Goal: Task Accomplishment & Management: Use online tool/utility

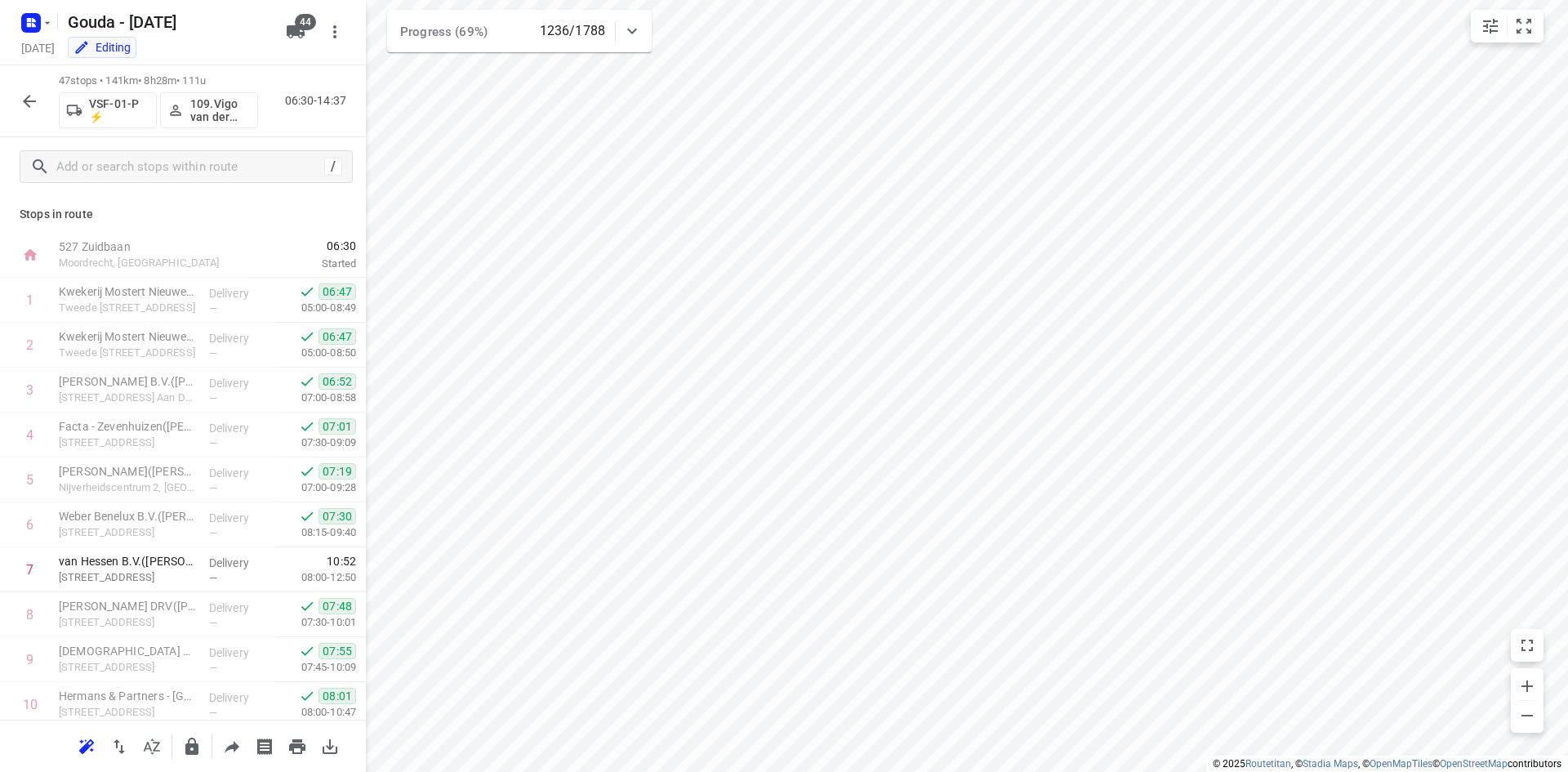
scroll to position [1715, 0]
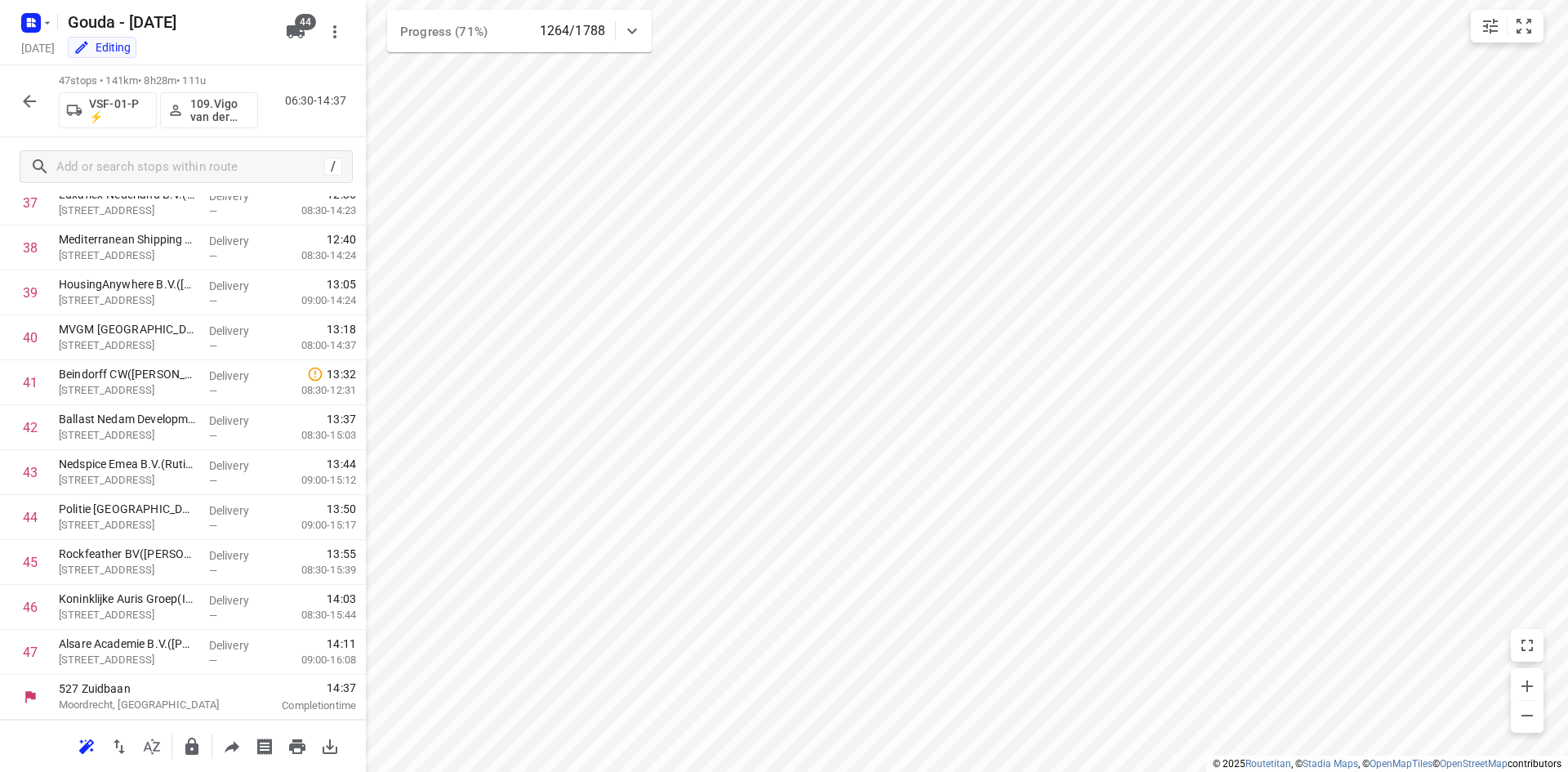
click at [34, 95] on icon "button" at bounding box center [29, 101] width 20 height 20
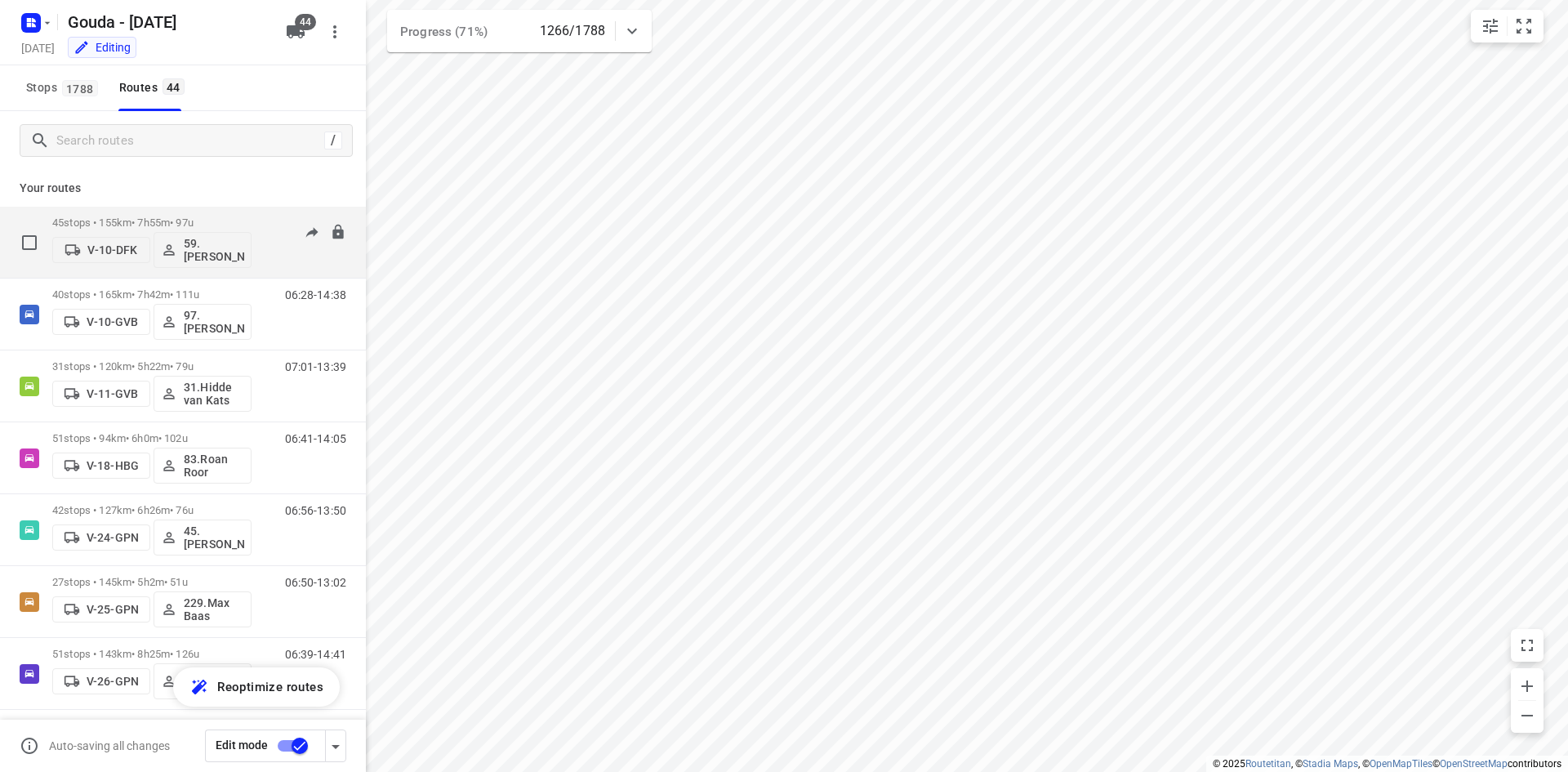
click at [196, 216] on div "45 stops • 155km • 7h55m • 97u V-10-DFK 59.Sander Jannes" at bounding box center [151, 242] width 199 height 67
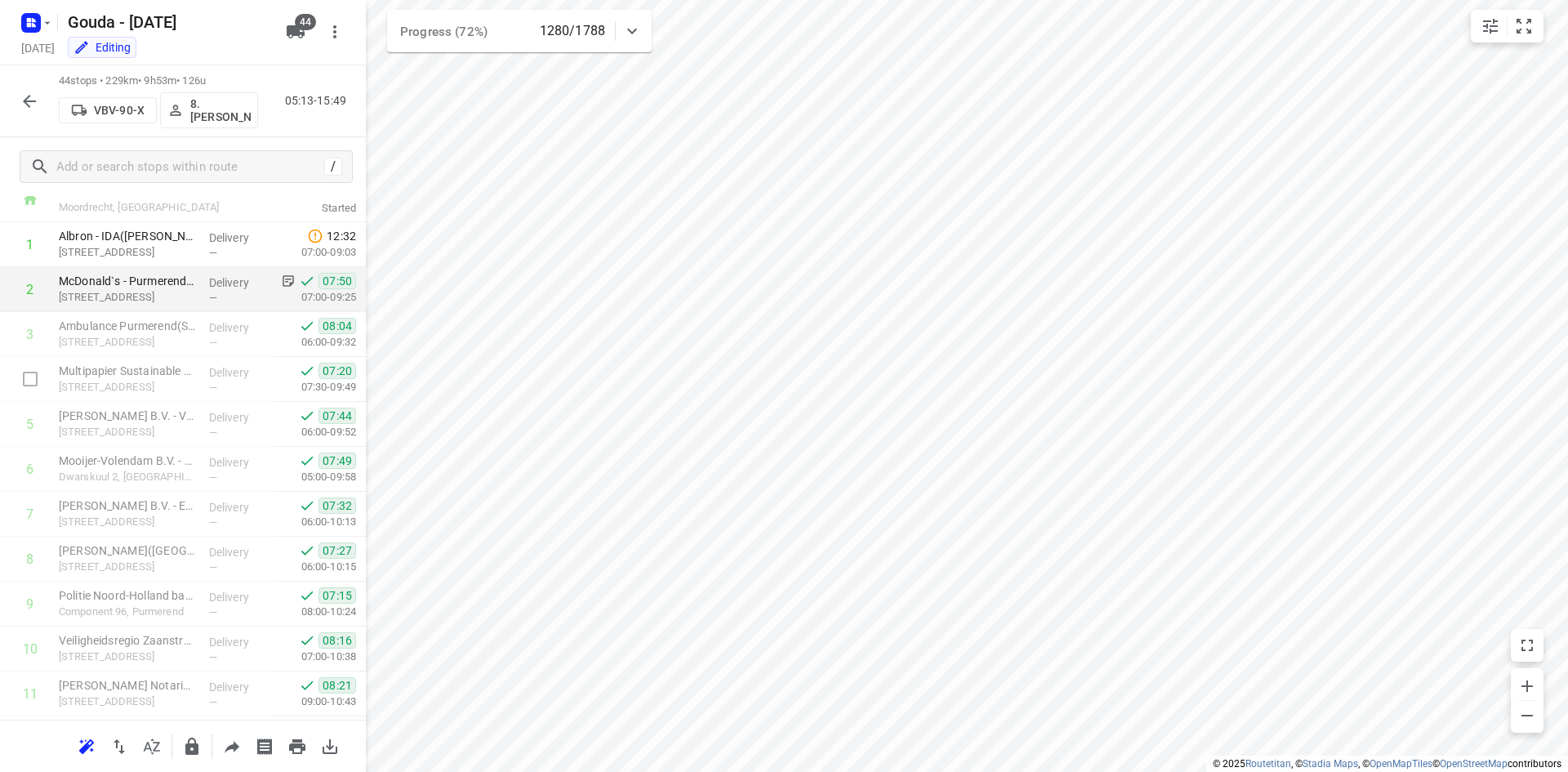
scroll to position [82, 0]
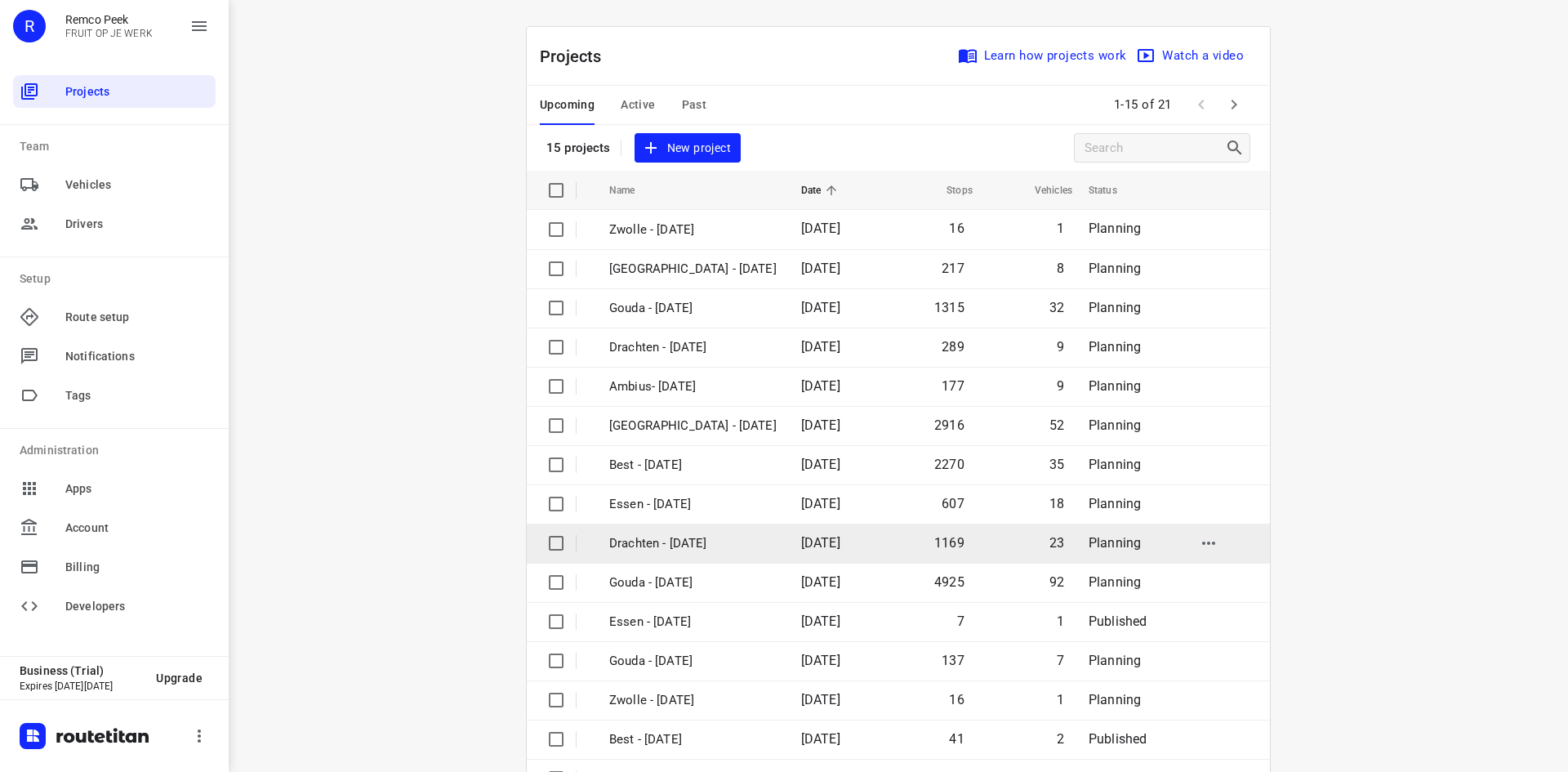
scroll to position [54, 0]
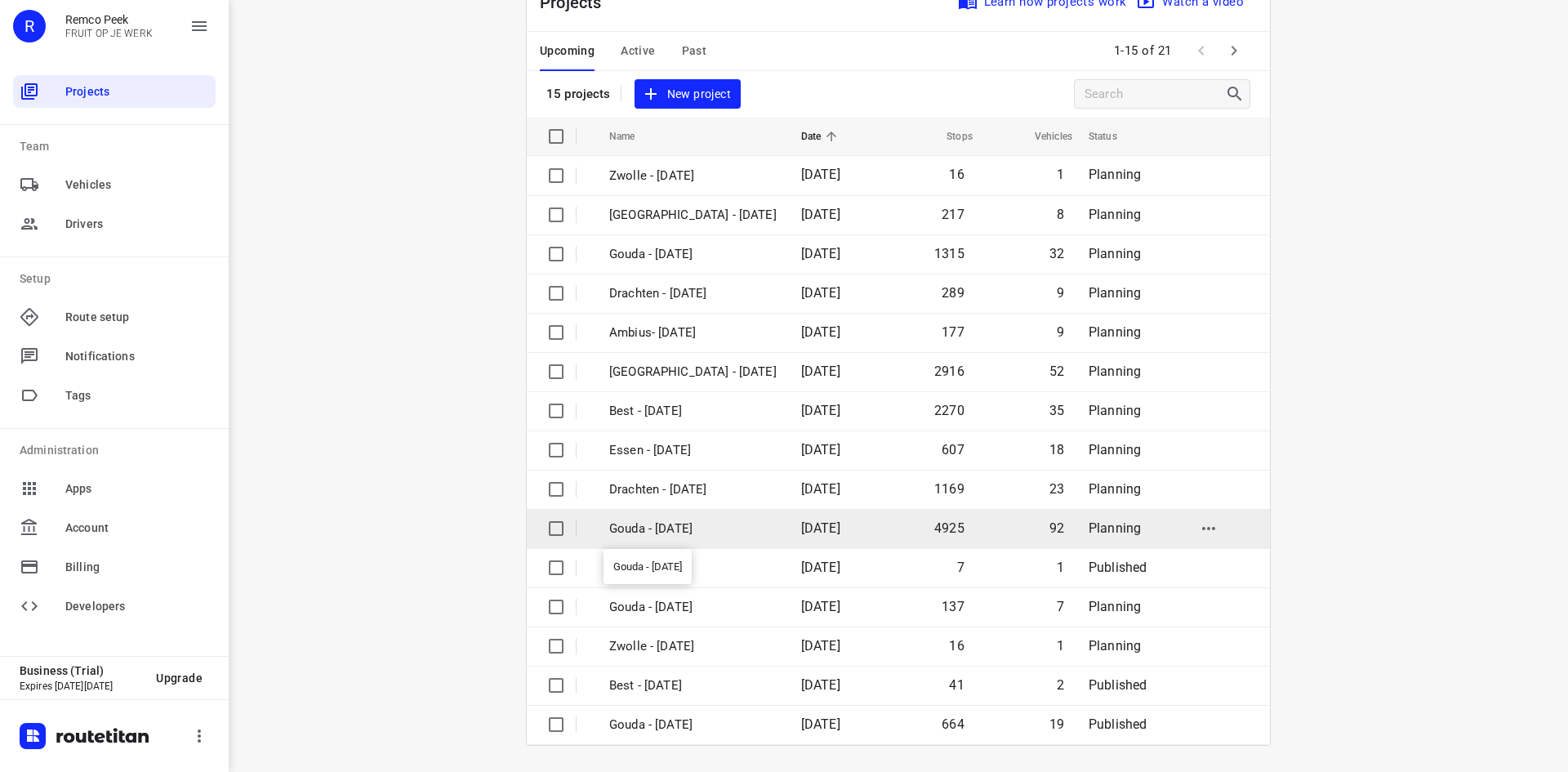
click at [678, 535] on p "Gouda - [DATE]" at bounding box center [693, 529] width 167 height 19
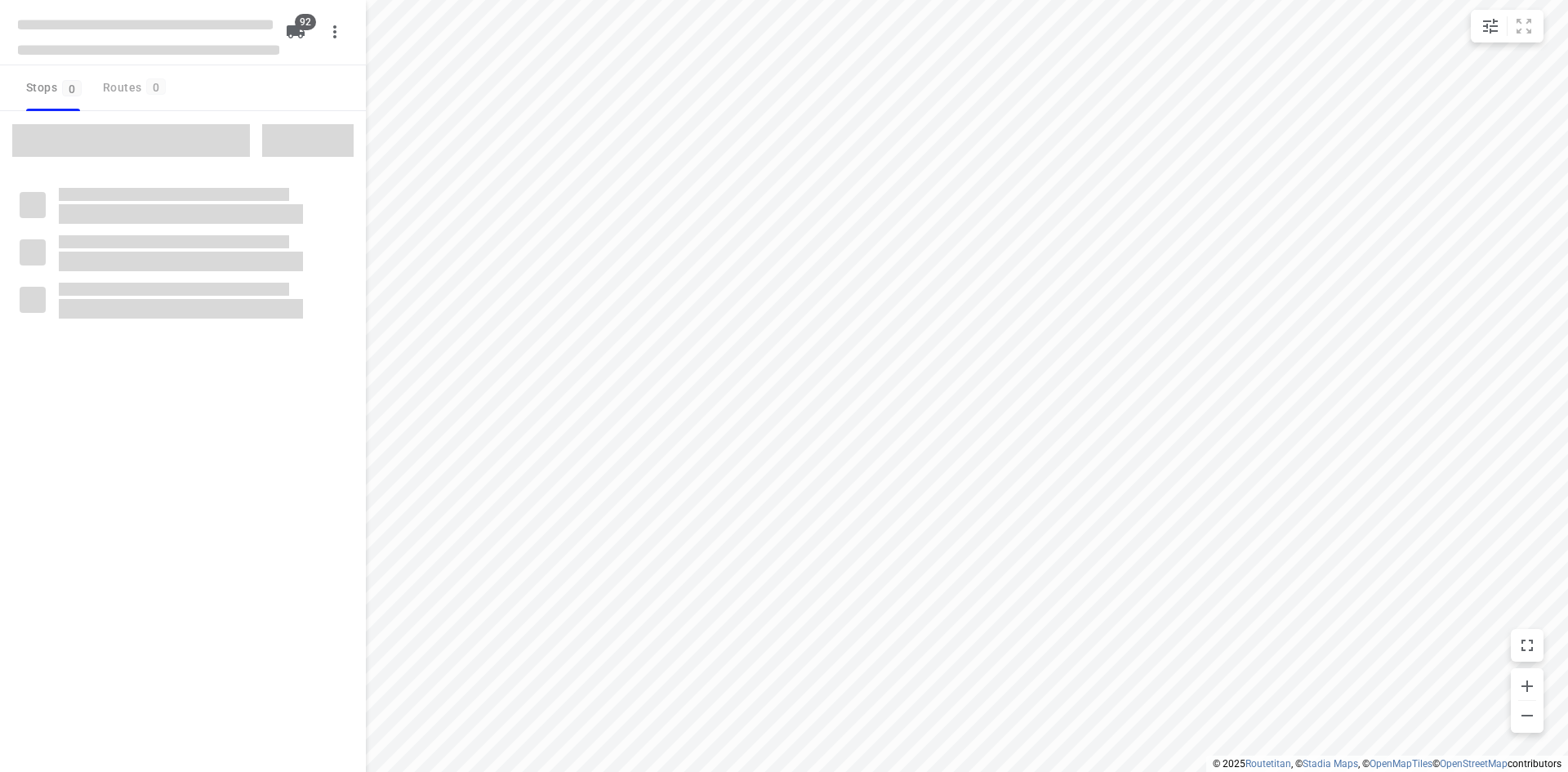
type input "distance"
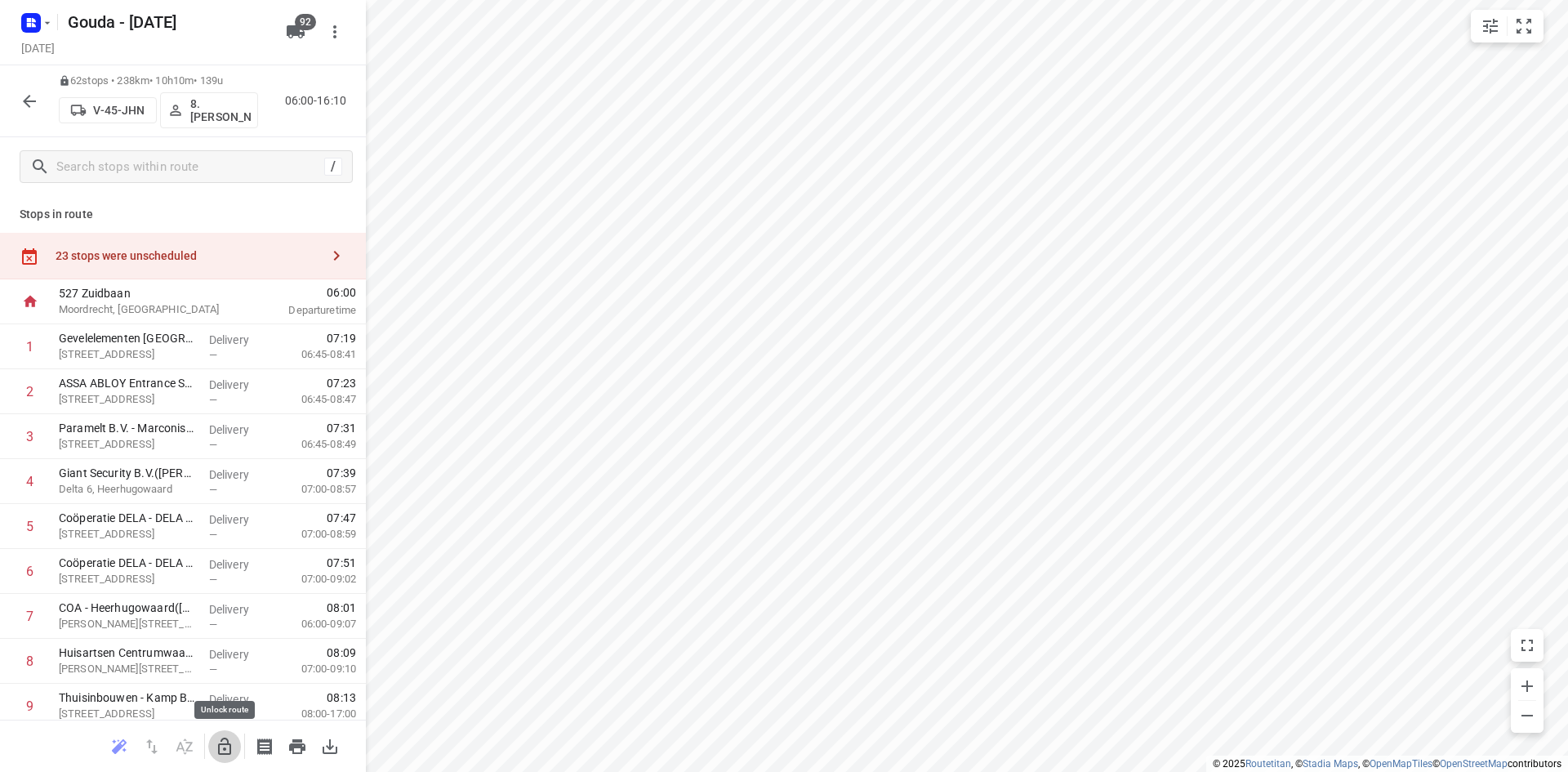
click at [225, 752] on icon "button" at bounding box center [225, 746] width 20 height 20
click at [157, 430] on p "Paramelt B.V. - Marconistraat(Ben Grent)" at bounding box center [127, 428] width 137 height 16
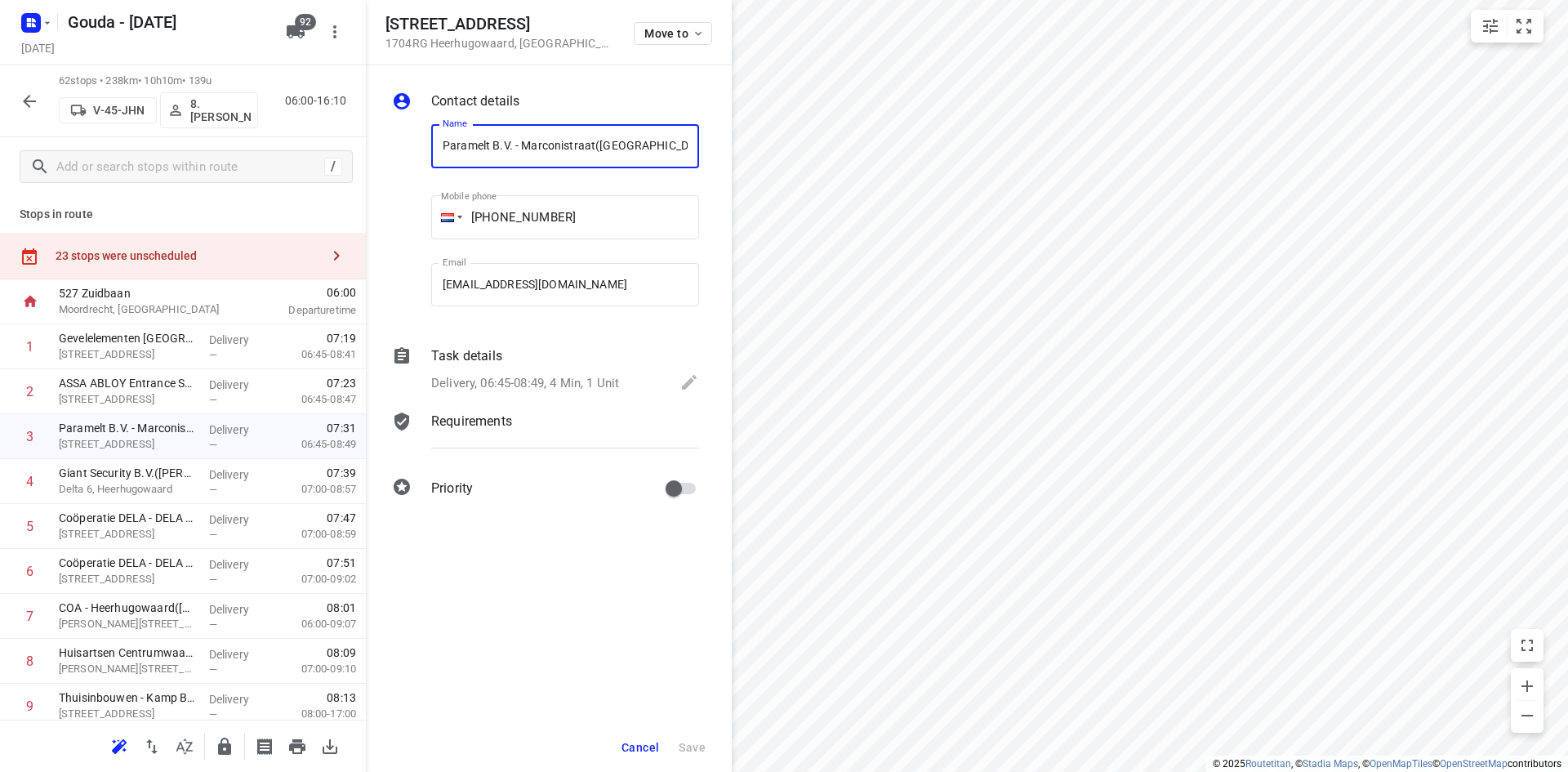
click at [517, 378] on p "Delivery, 06:45-08:49, 4 Min, 1 Unit" at bounding box center [525, 383] width 188 height 19
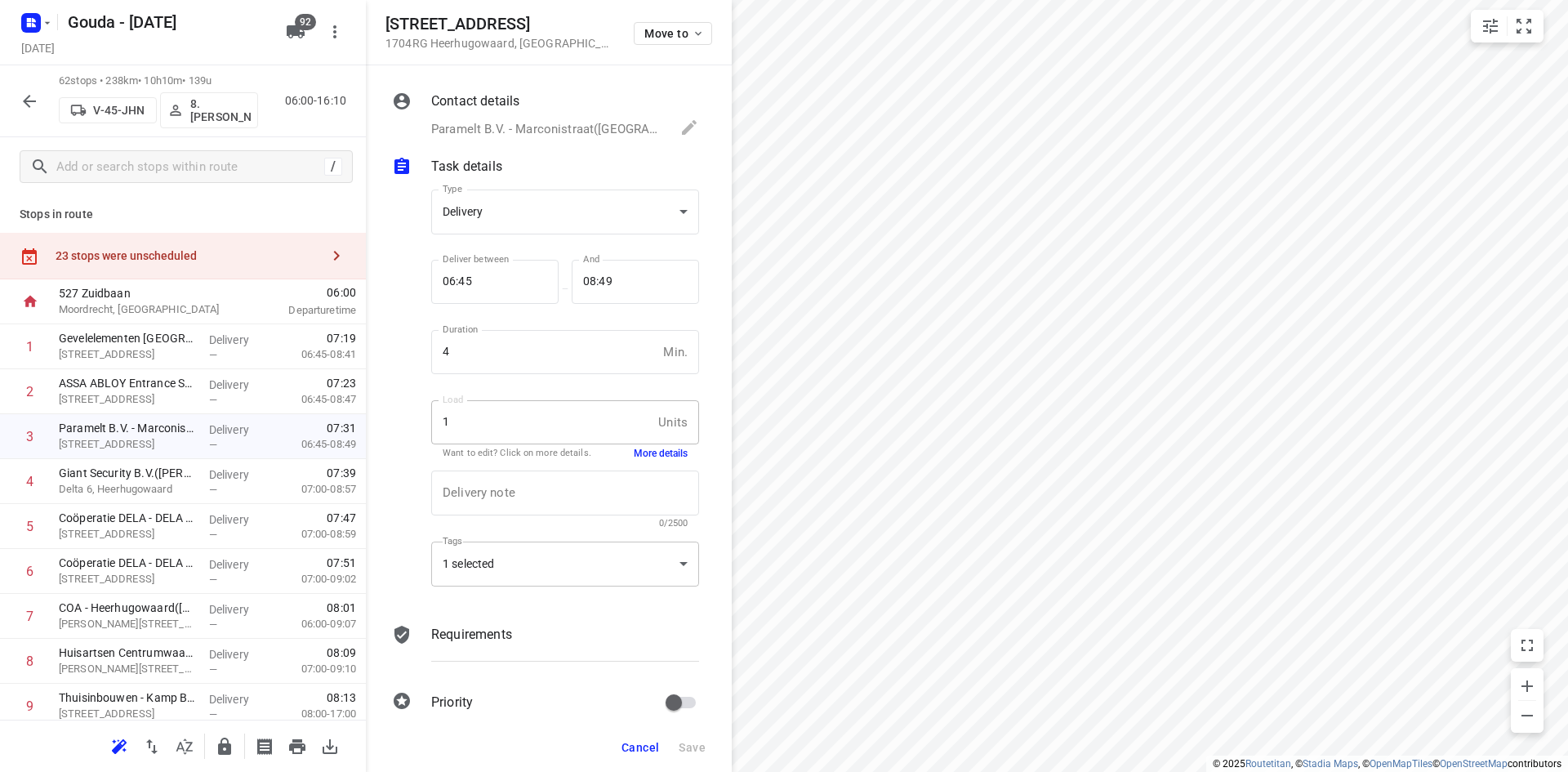
click at [516, 563] on div "1 selected" at bounding box center [565, 564] width 268 height 45
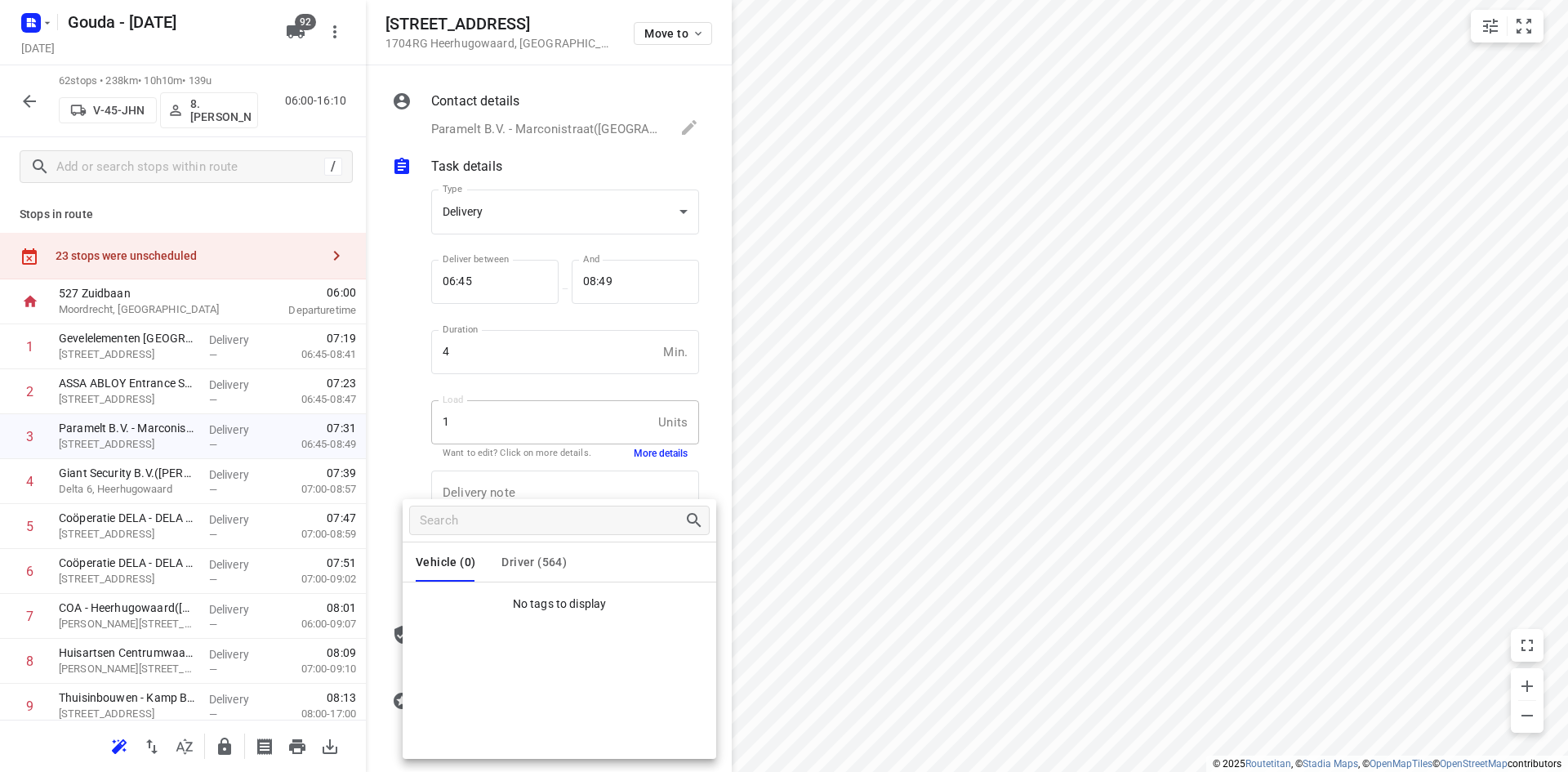
click at [535, 557] on span "Driver (564)" at bounding box center [534, 561] width 66 height 13
drag, startPoint x: 493, startPoint y: 600, endPoint x: 446, endPoint y: 596, distance: 47.2
click at [446, 596] on li "Ma35" at bounding box center [559, 605] width 313 height 32
click at [410, 412] on div at bounding box center [784, 386] width 1568 height 772
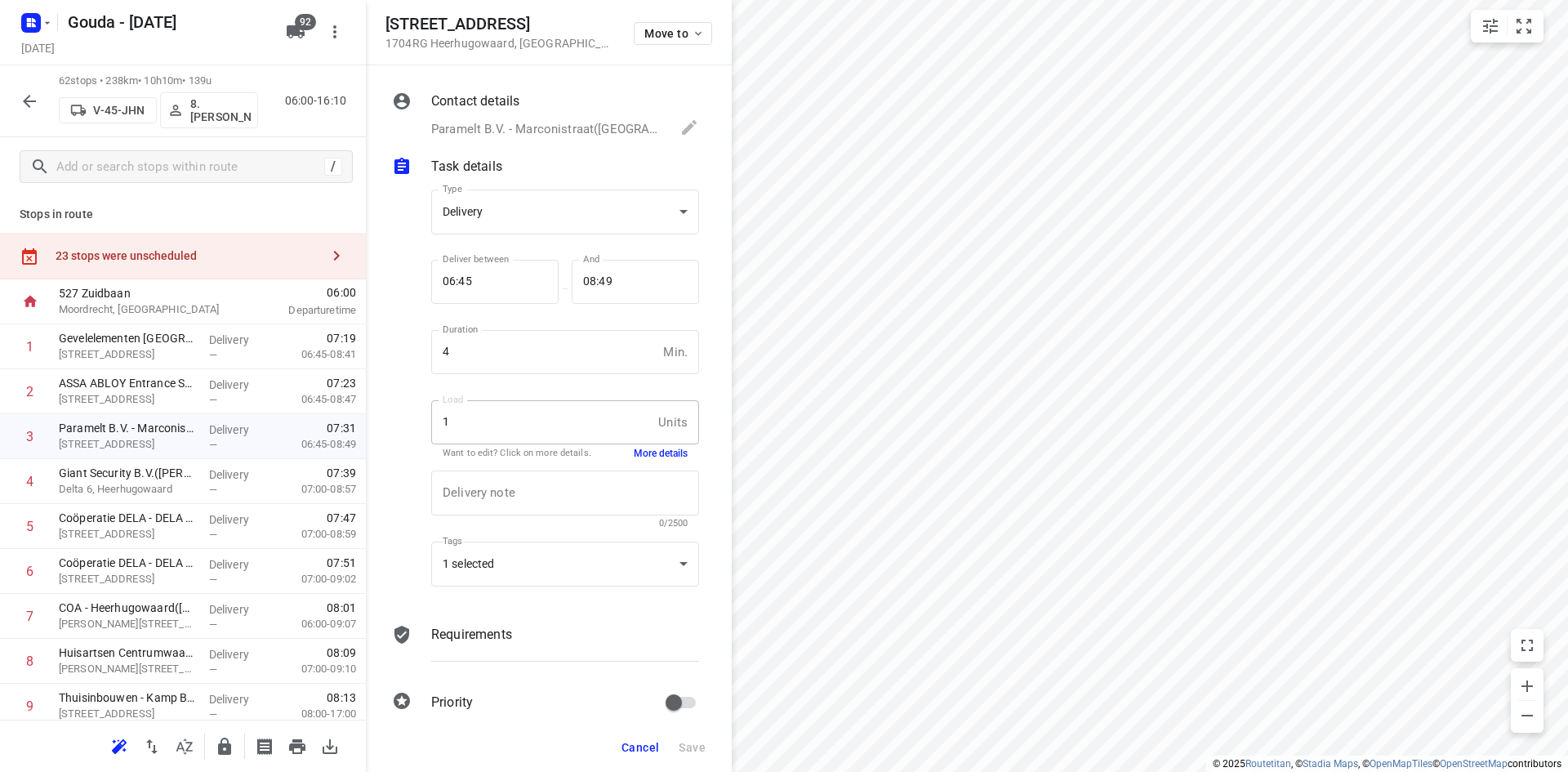
click at [648, 741] on span "Cancel" at bounding box center [641, 747] width 38 height 13
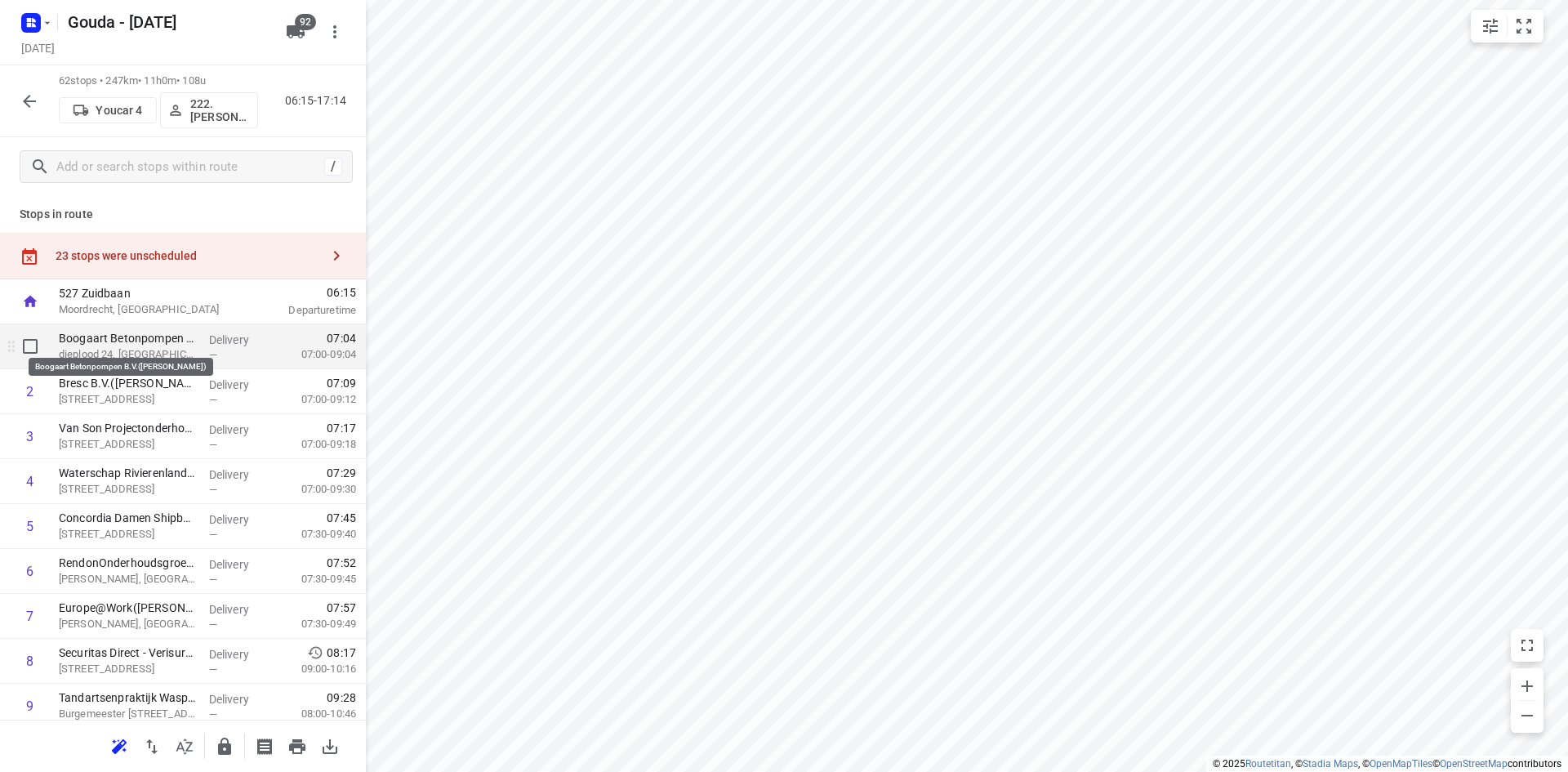
click at [142, 343] on p "Boogaart Betonpompen B.V.(Richard Ramaekers)" at bounding box center [127, 337] width 137 height 16
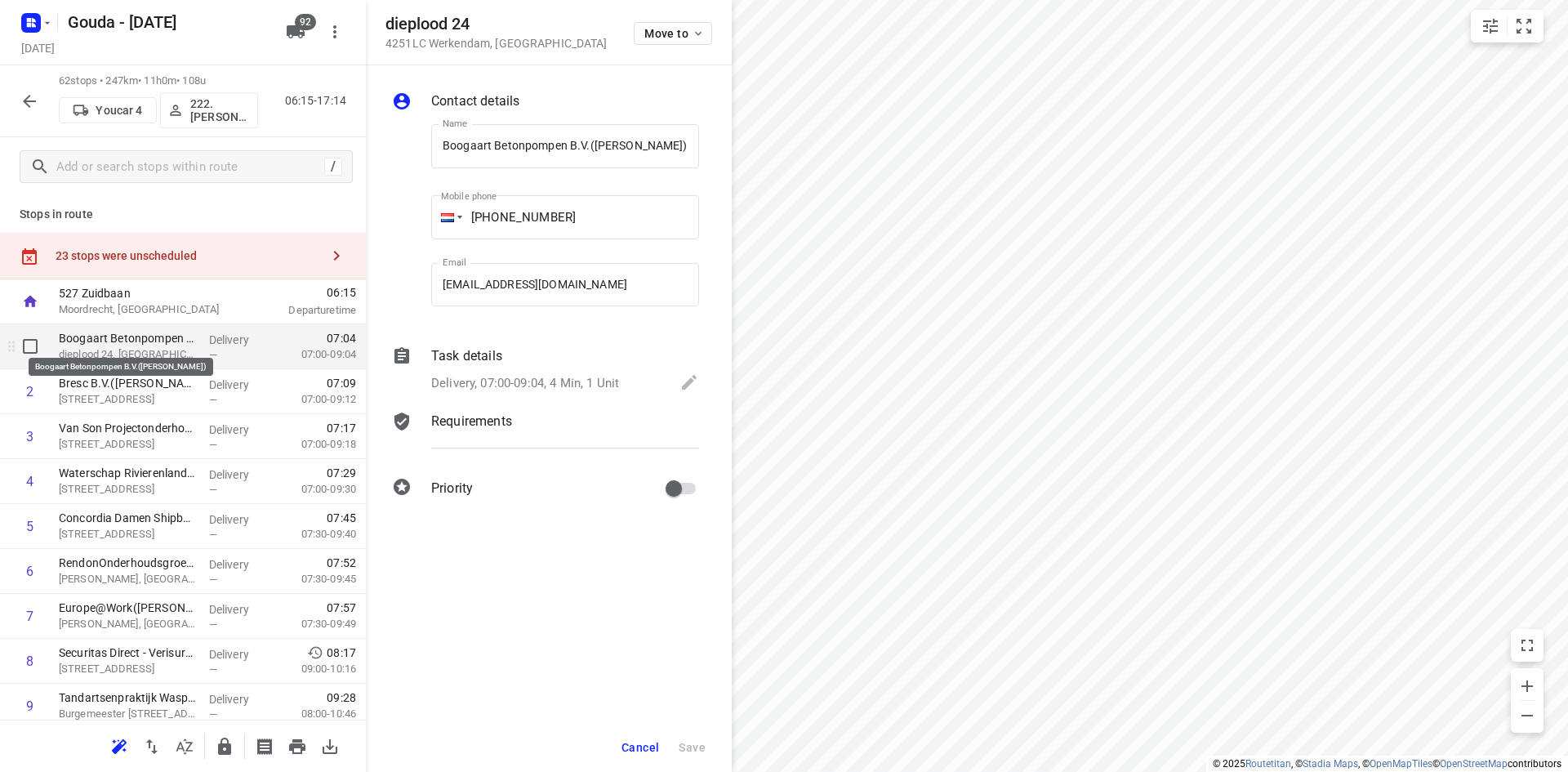
scroll to position [0, 9]
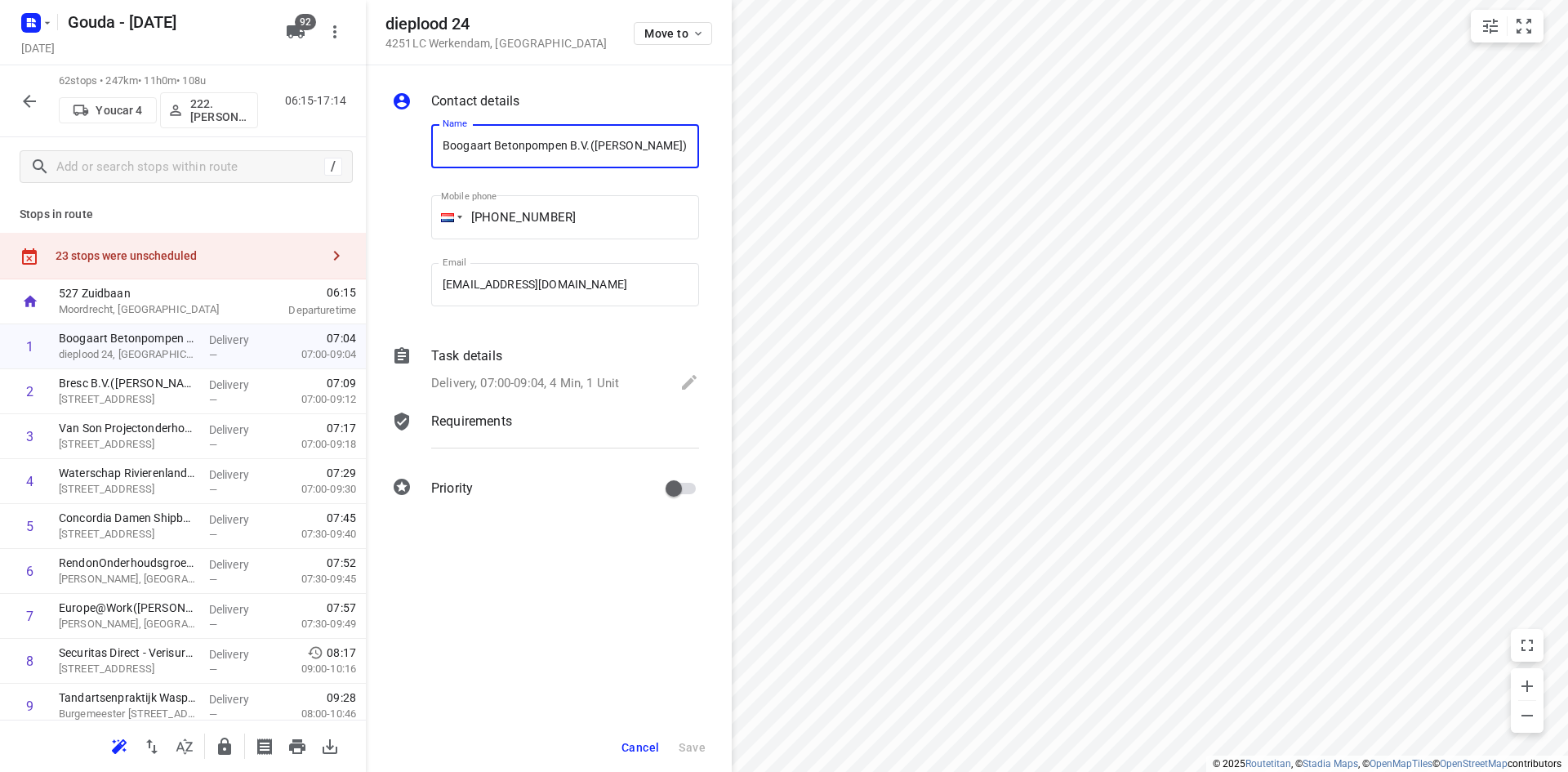
click at [538, 372] on div "Delivery, 07:00-09:04, 4 Min, 1 Unit" at bounding box center [565, 383] width 268 height 23
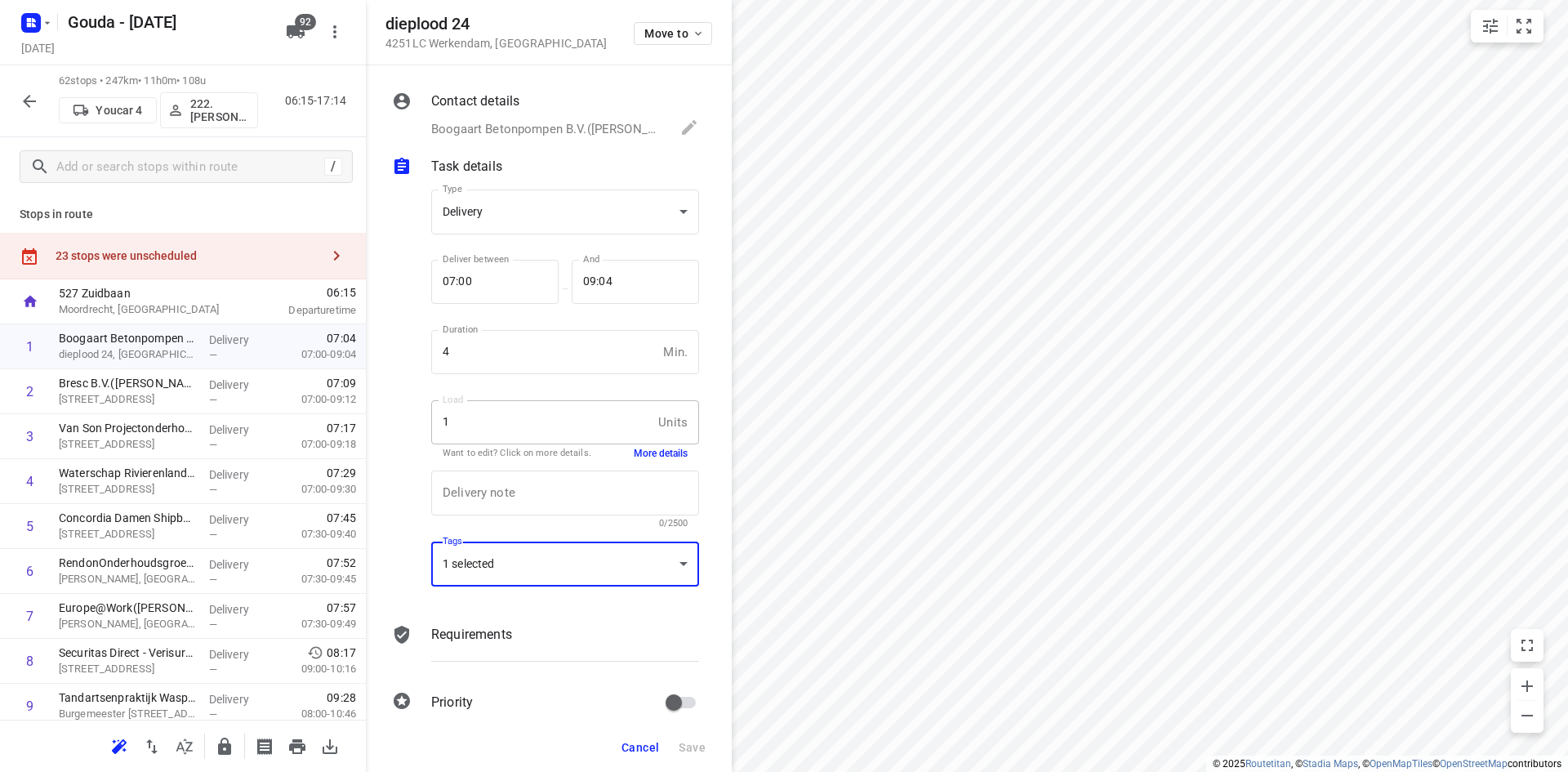
click at [547, 557] on div "1 selected" at bounding box center [565, 564] width 268 height 45
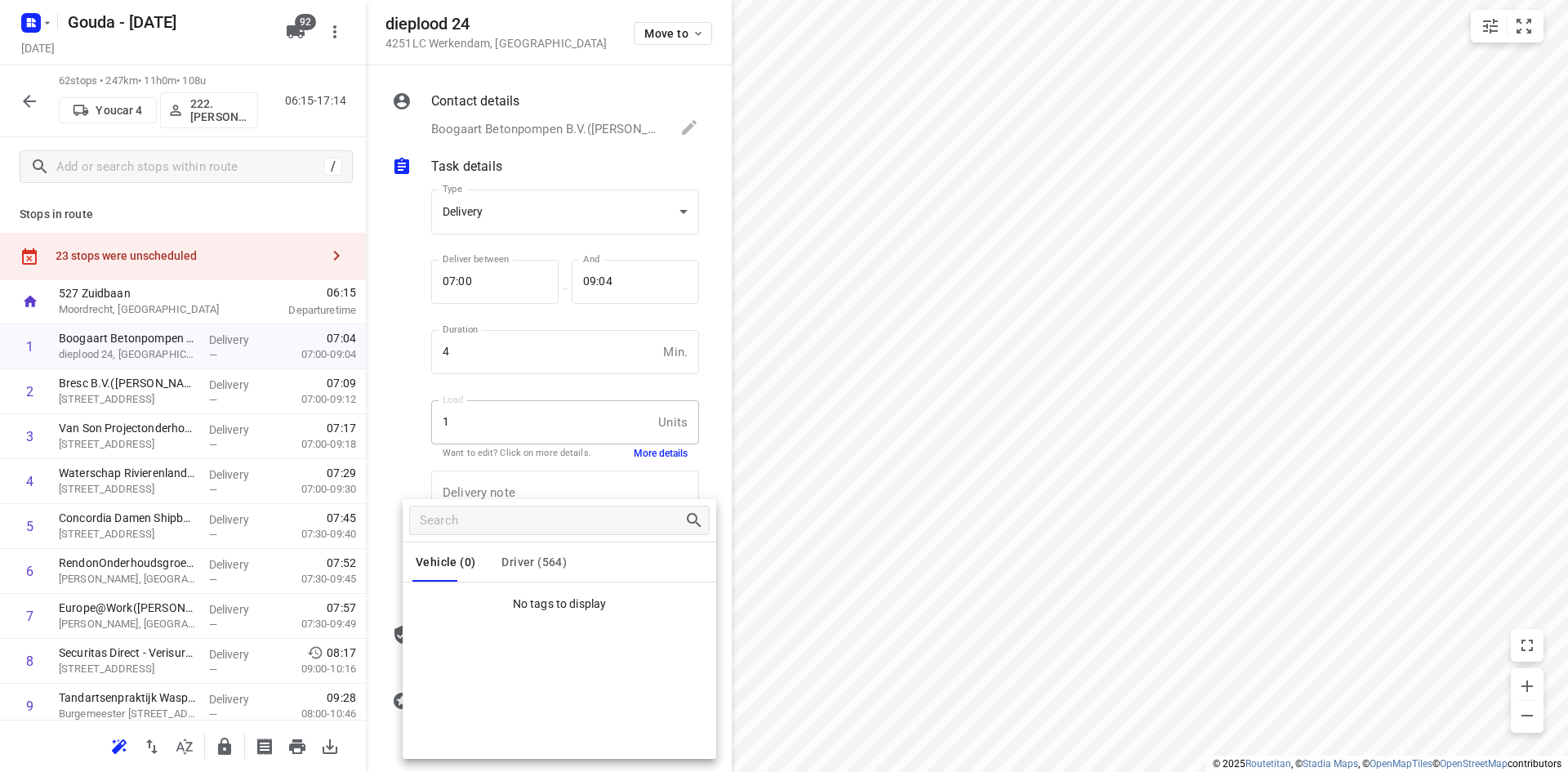
click at [554, 556] on span "Driver (564)" at bounding box center [534, 561] width 66 height 13
drag, startPoint x: 412, startPoint y: 450, endPoint x: 424, endPoint y: 468, distance: 21.6
click at [412, 450] on div at bounding box center [784, 386] width 1568 height 772
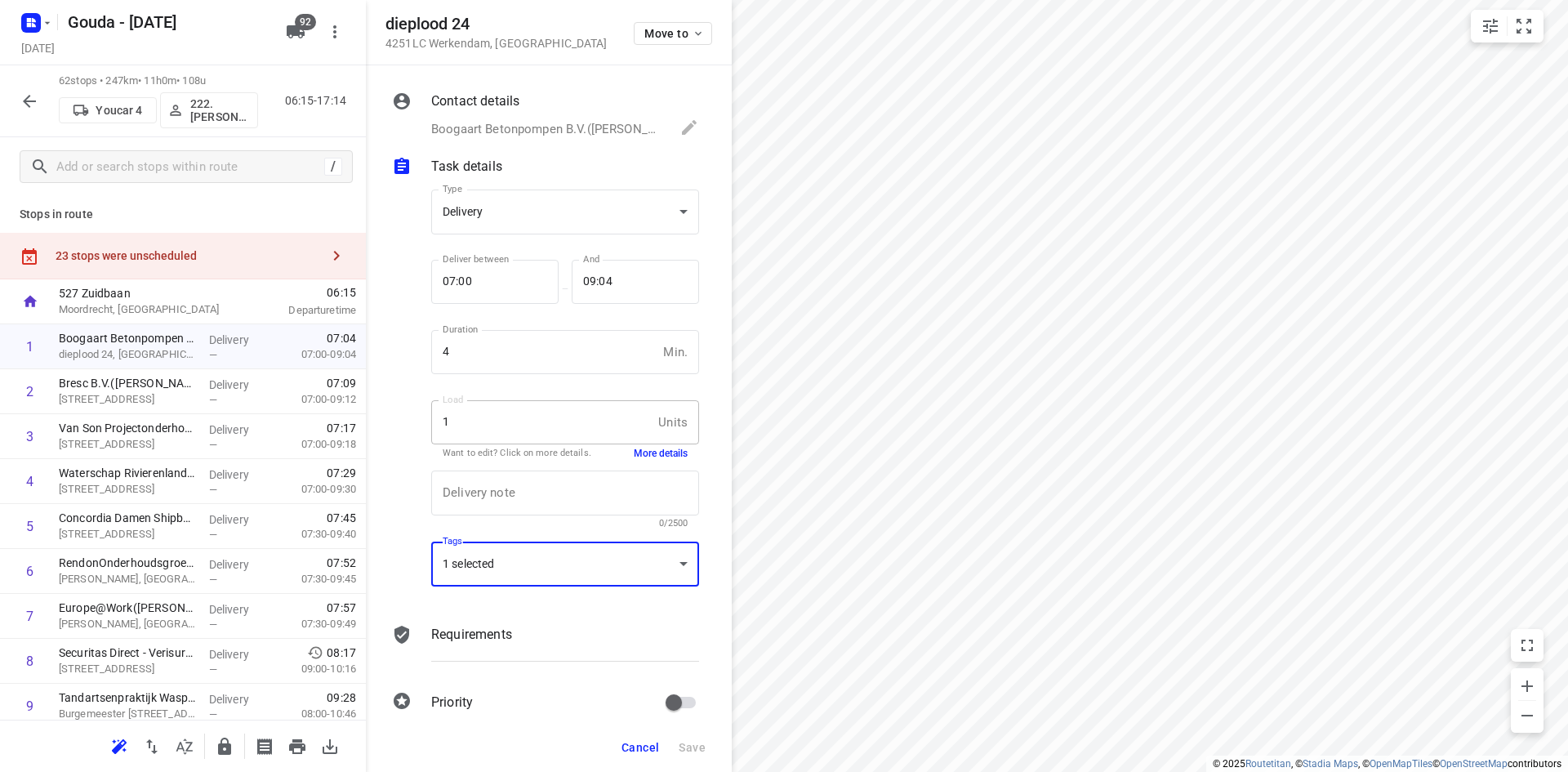
click at [635, 745] on span "Cancel" at bounding box center [641, 747] width 38 height 13
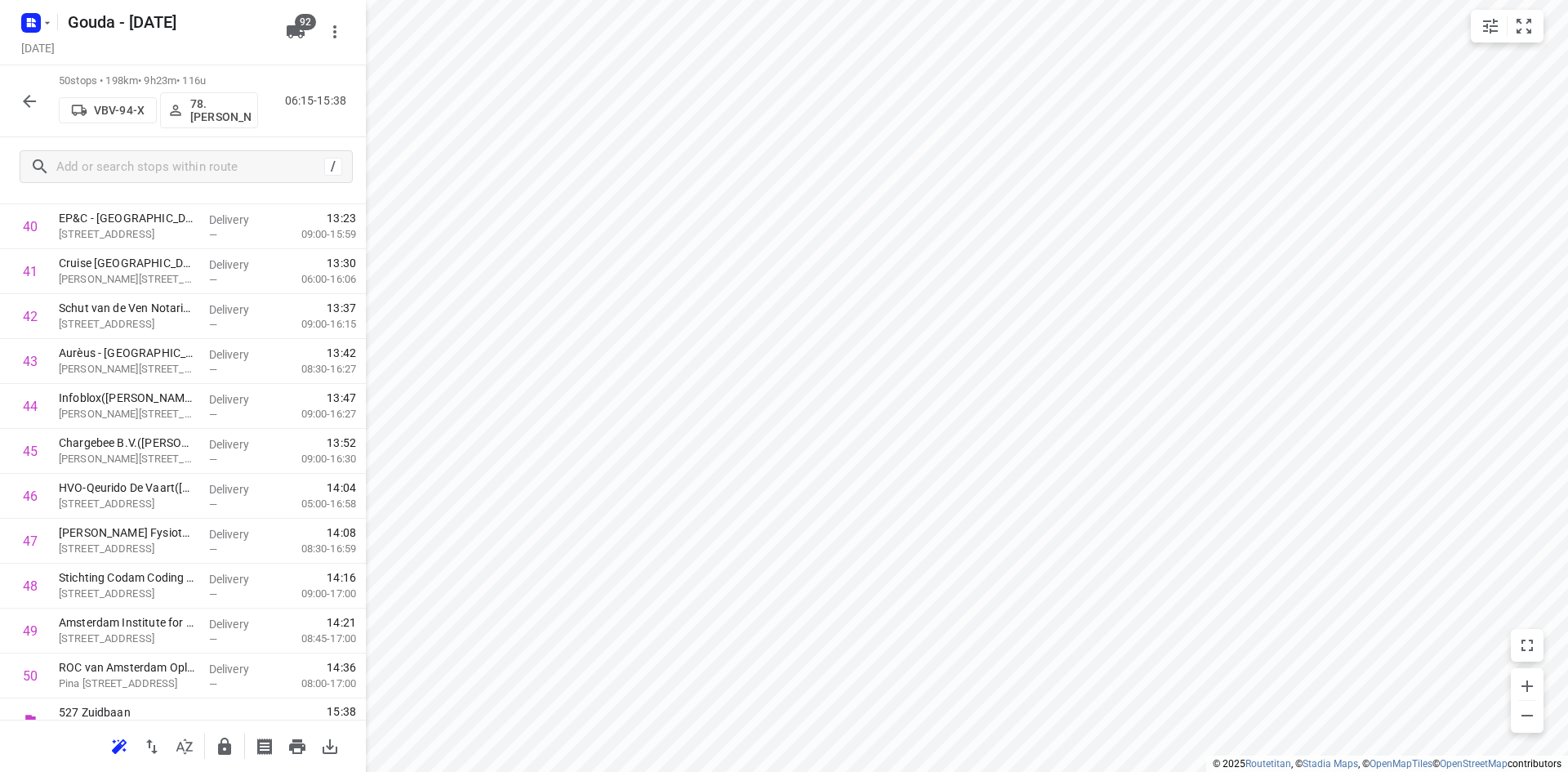
scroll to position [1896, 0]
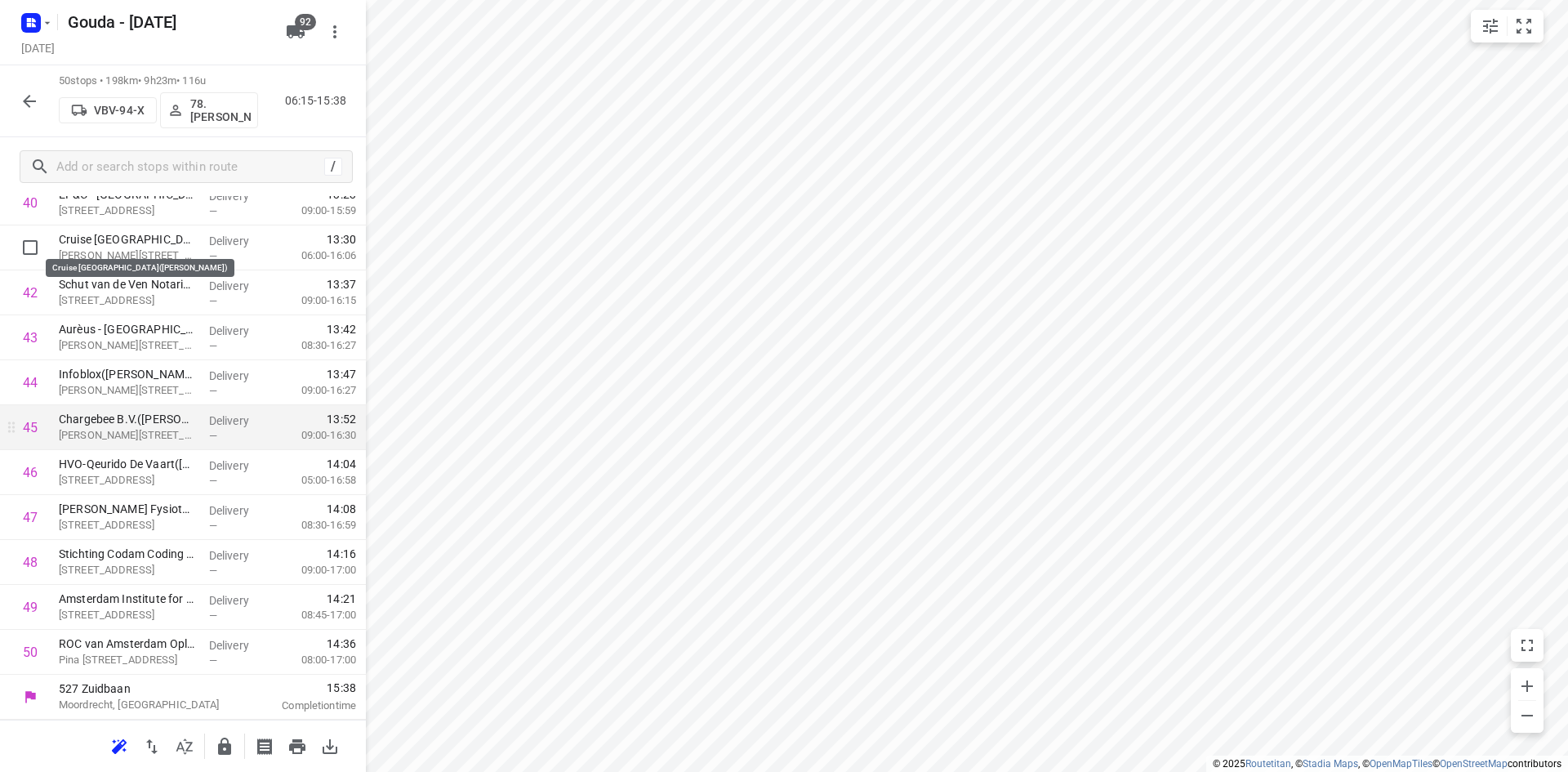
drag, startPoint x: 171, startPoint y: 247, endPoint x: 352, endPoint y: 416, distance: 247.6
click at [171, 247] on p "Cruise Port Amsterdam(Esther Lebbink)" at bounding box center [127, 239] width 137 height 16
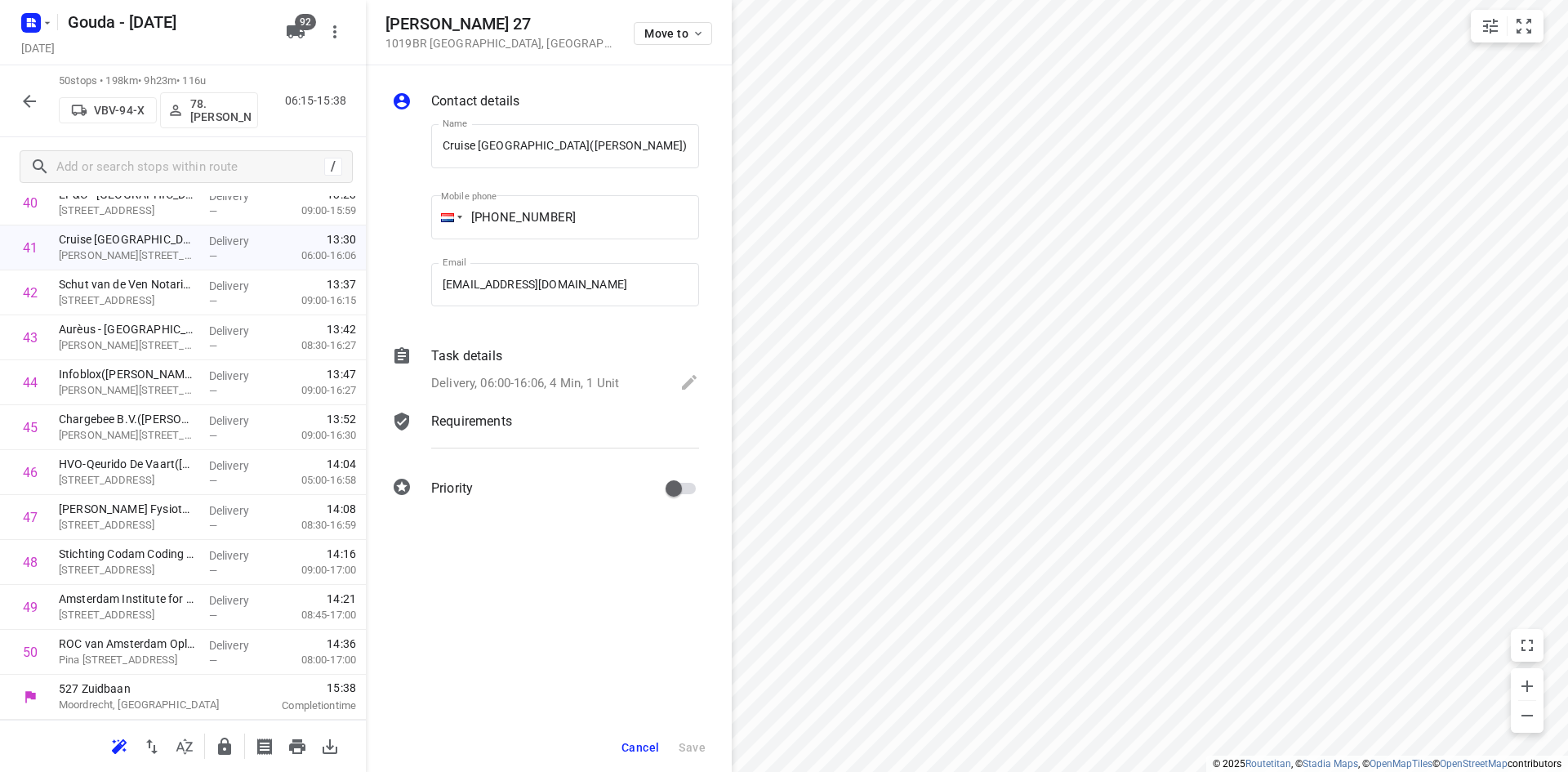
click at [537, 377] on p "Delivery, 06:00-16:06, 4 Min, 1 Unit" at bounding box center [525, 383] width 188 height 19
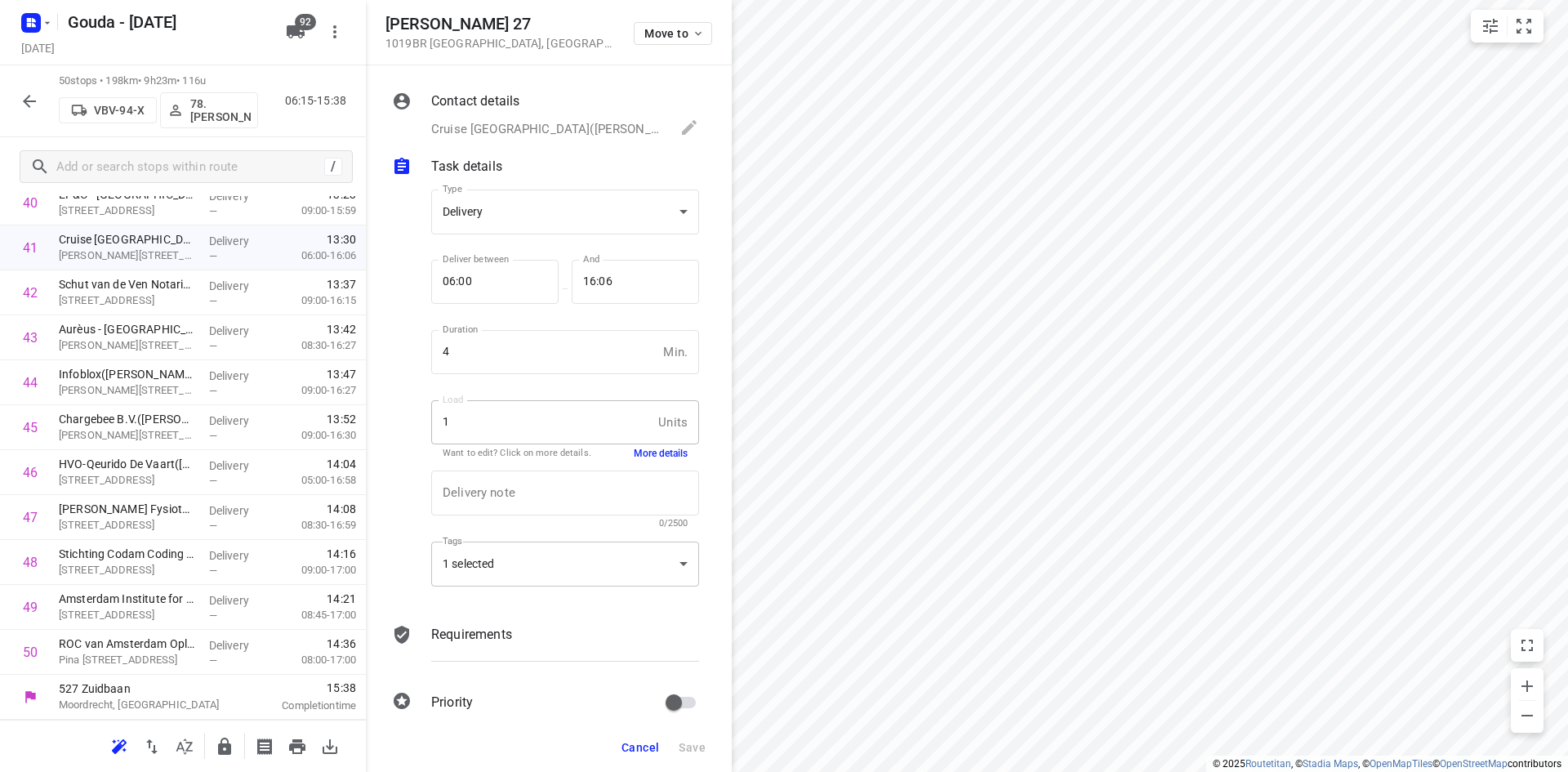
click at [535, 563] on div "1 selected" at bounding box center [565, 564] width 268 height 45
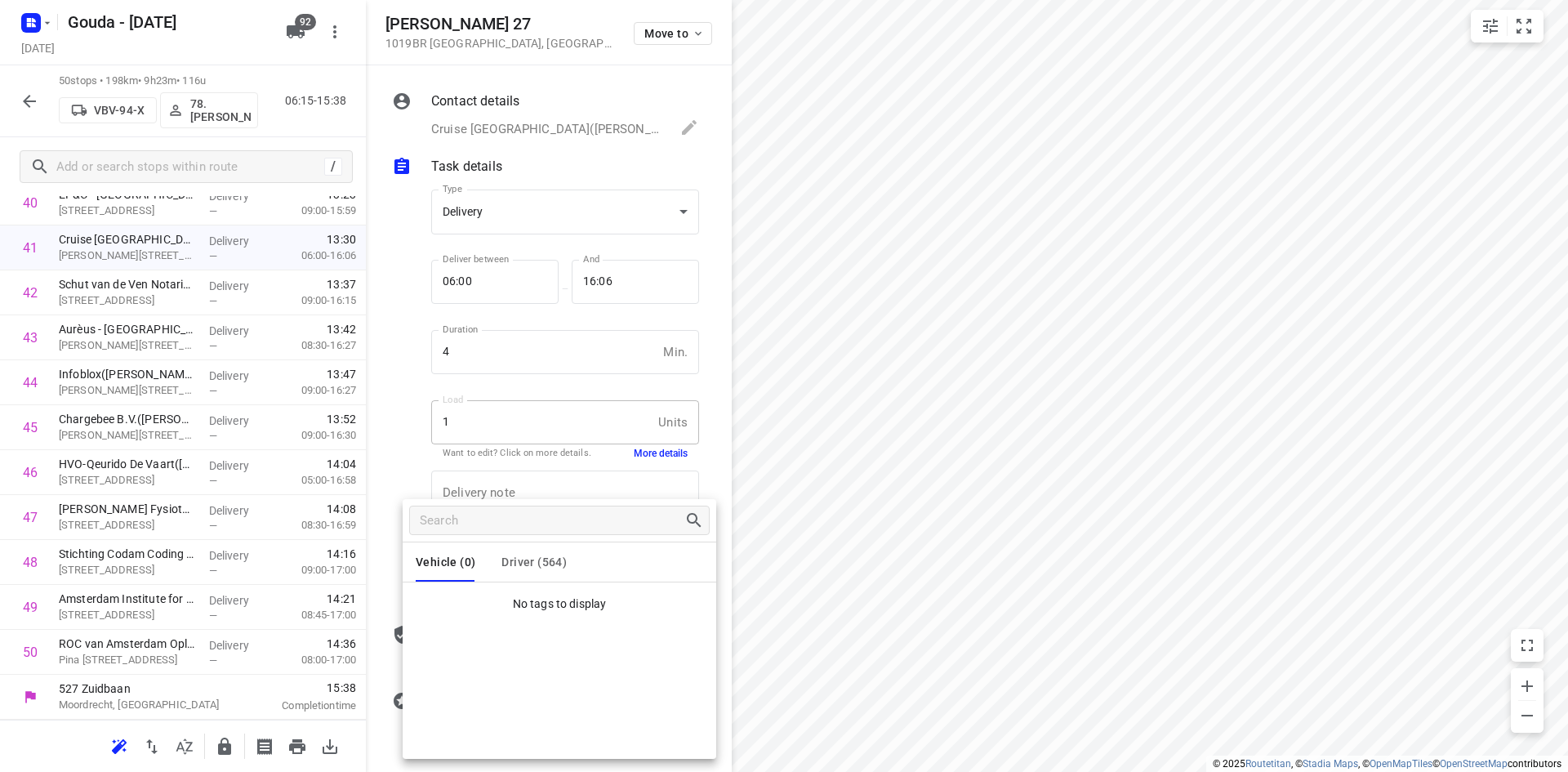
click at [546, 548] on button "Driver (564)" at bounding box center [534, 562] width 66 height 39
drag, startPoint x: 389, startPoint y: 447, endPoint x: 399, endPoint y: 458, distance: 14.9
click at [389, 447] on div at bounding box center [784, 386] width 1568 height 772
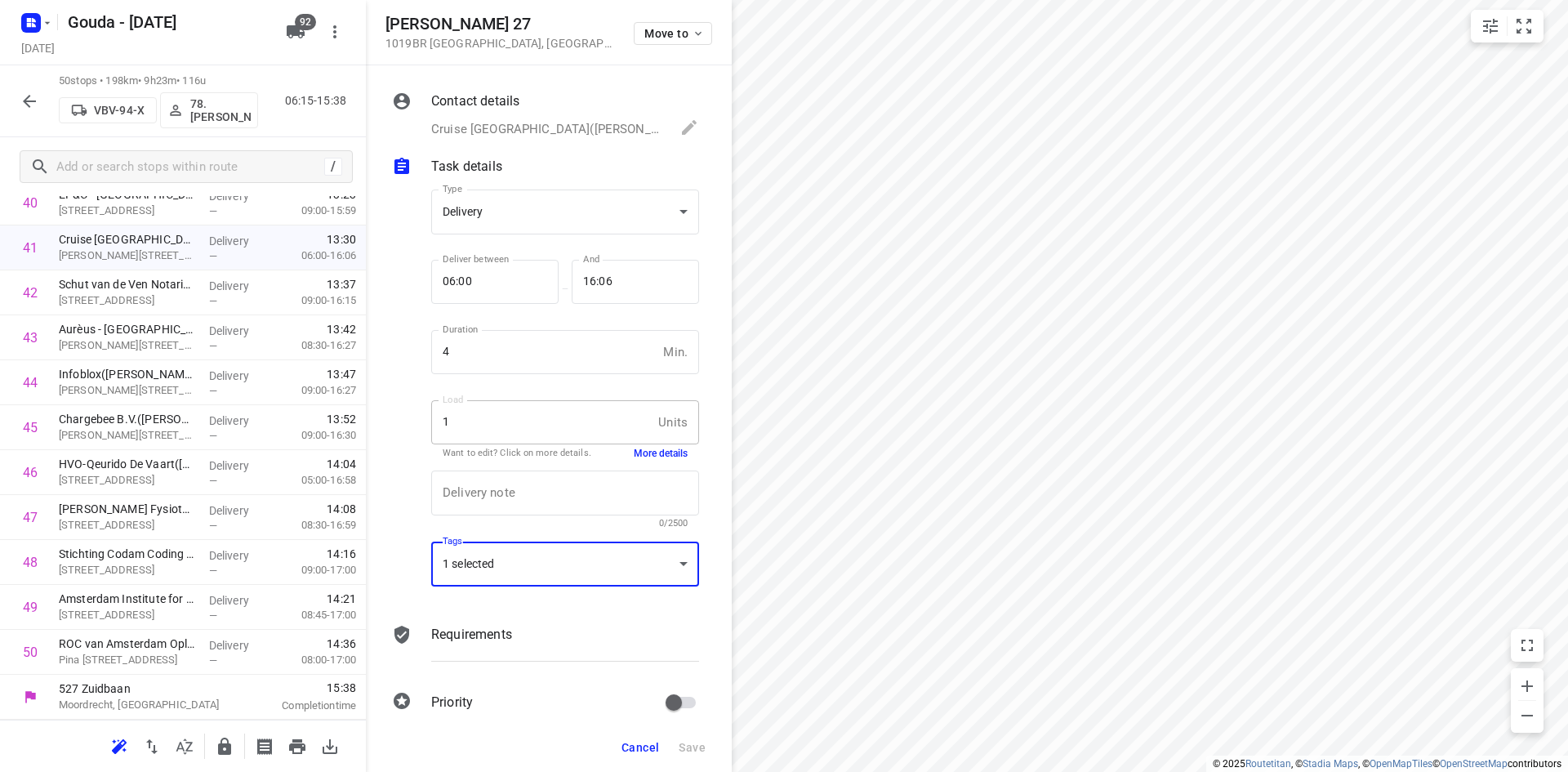
click at [655, 757] on button "Cancel" at bounding box center [640, 747] width 50 height 29
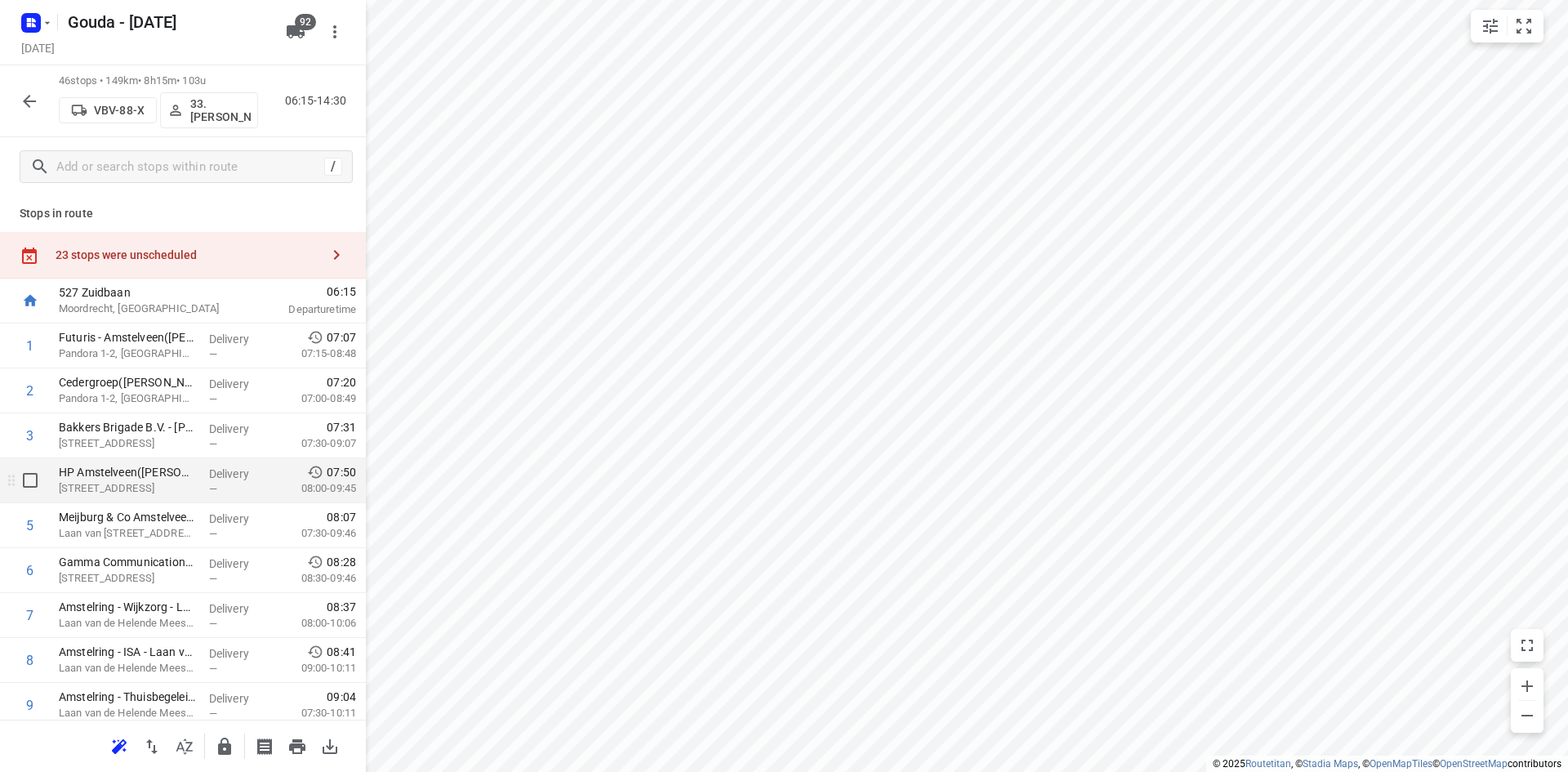
scroll to position [0, 0]
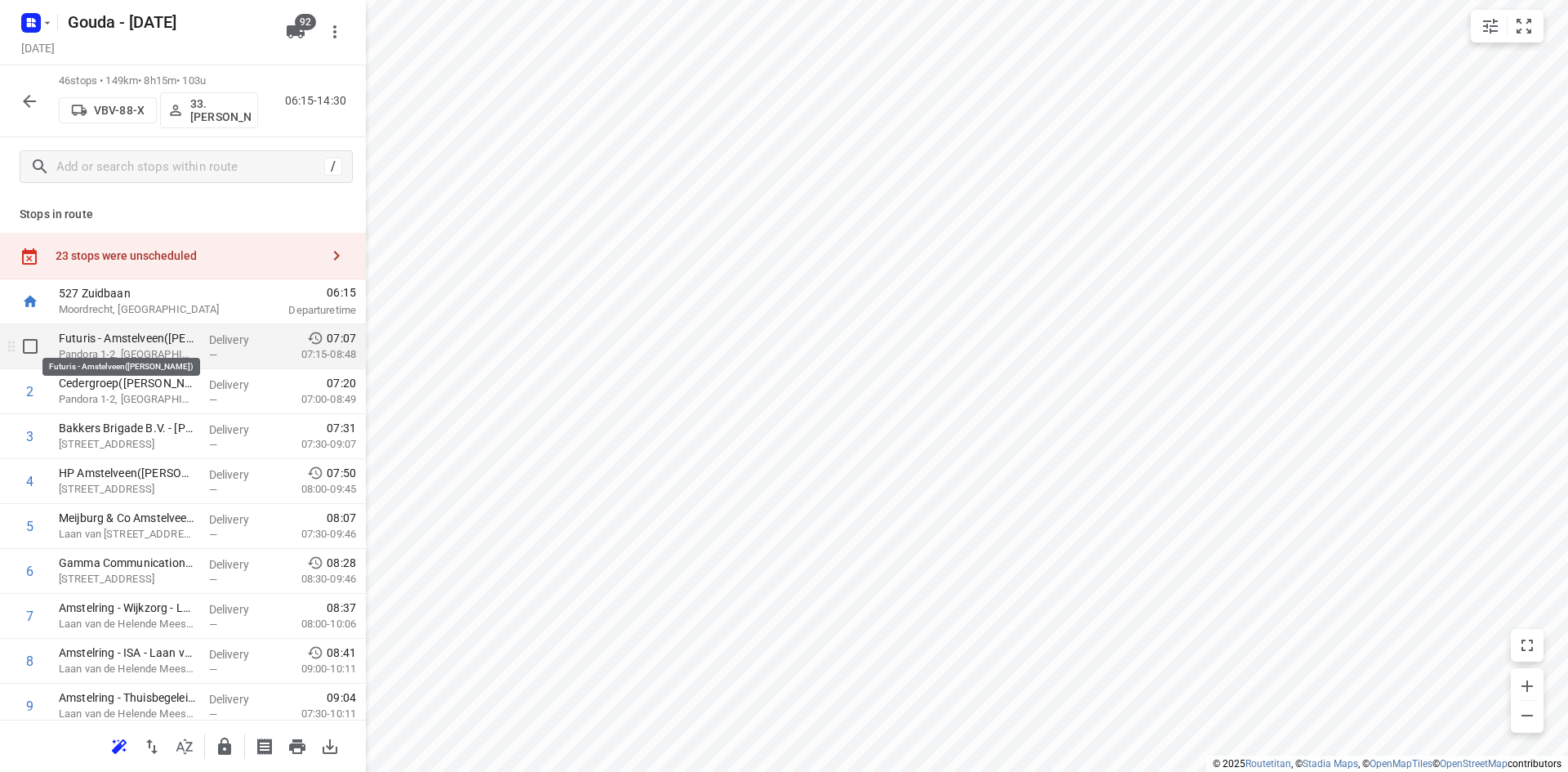
click at [162, 345] on p "Futuris - Amstelveen(Chantal van Benten)" at bounding box center [127, 337] width 137 height 16
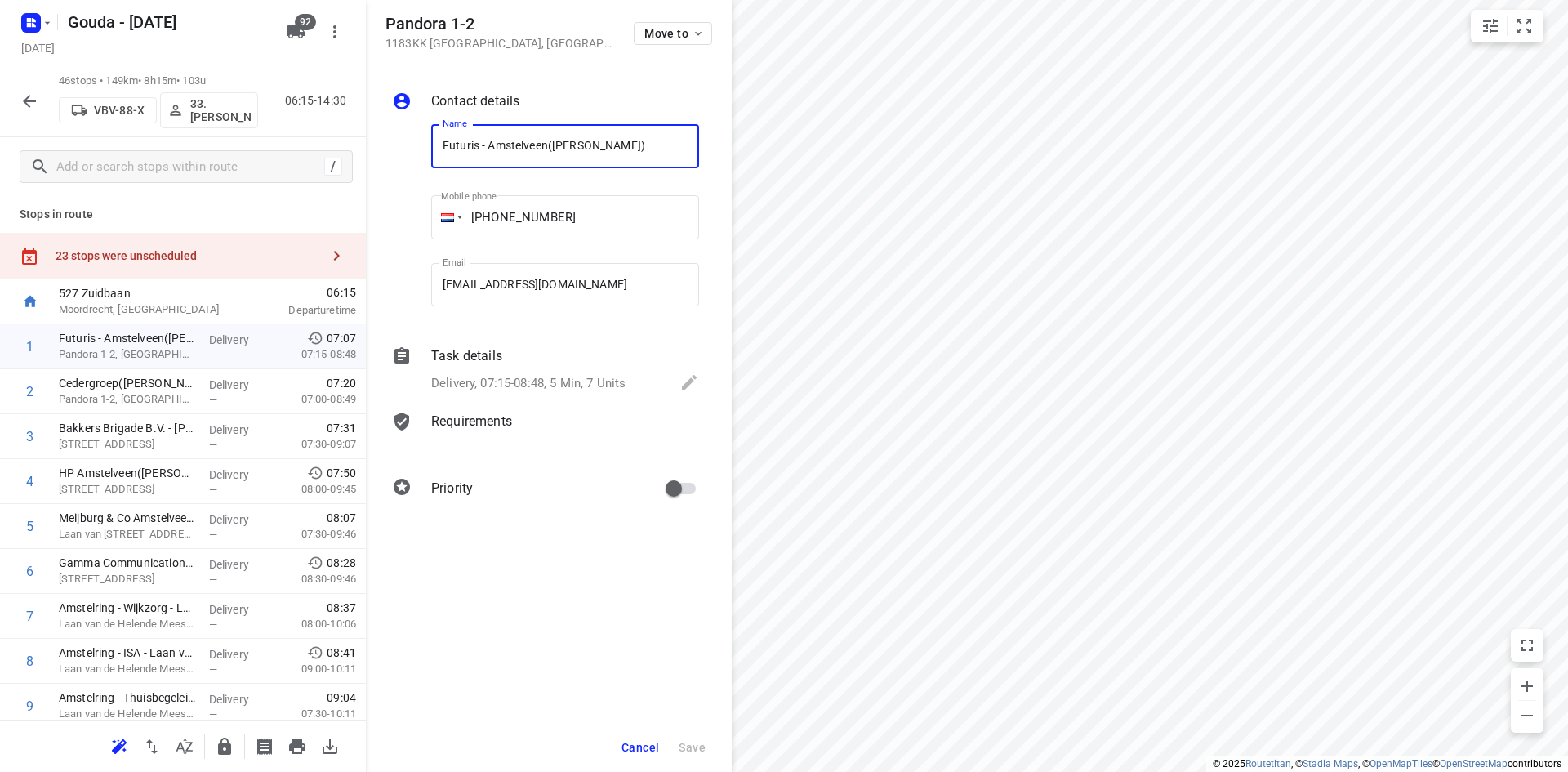
click at [528, 353] on div "Task details" at bounding box center [565, 356] width 268 height 20
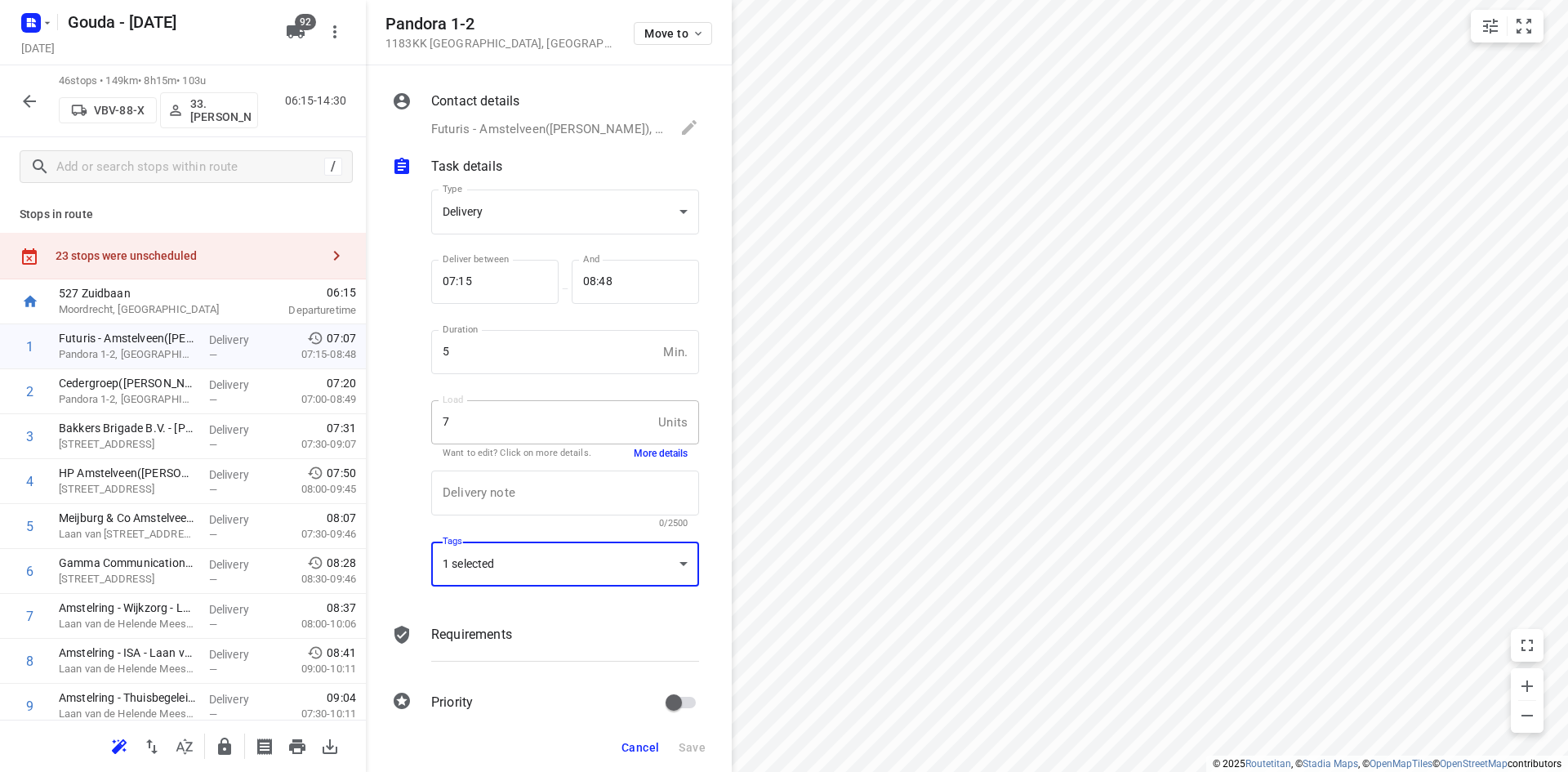
click at [533, 564] on div "1 selected" at bounding box center [565, 564] width 268 height 45
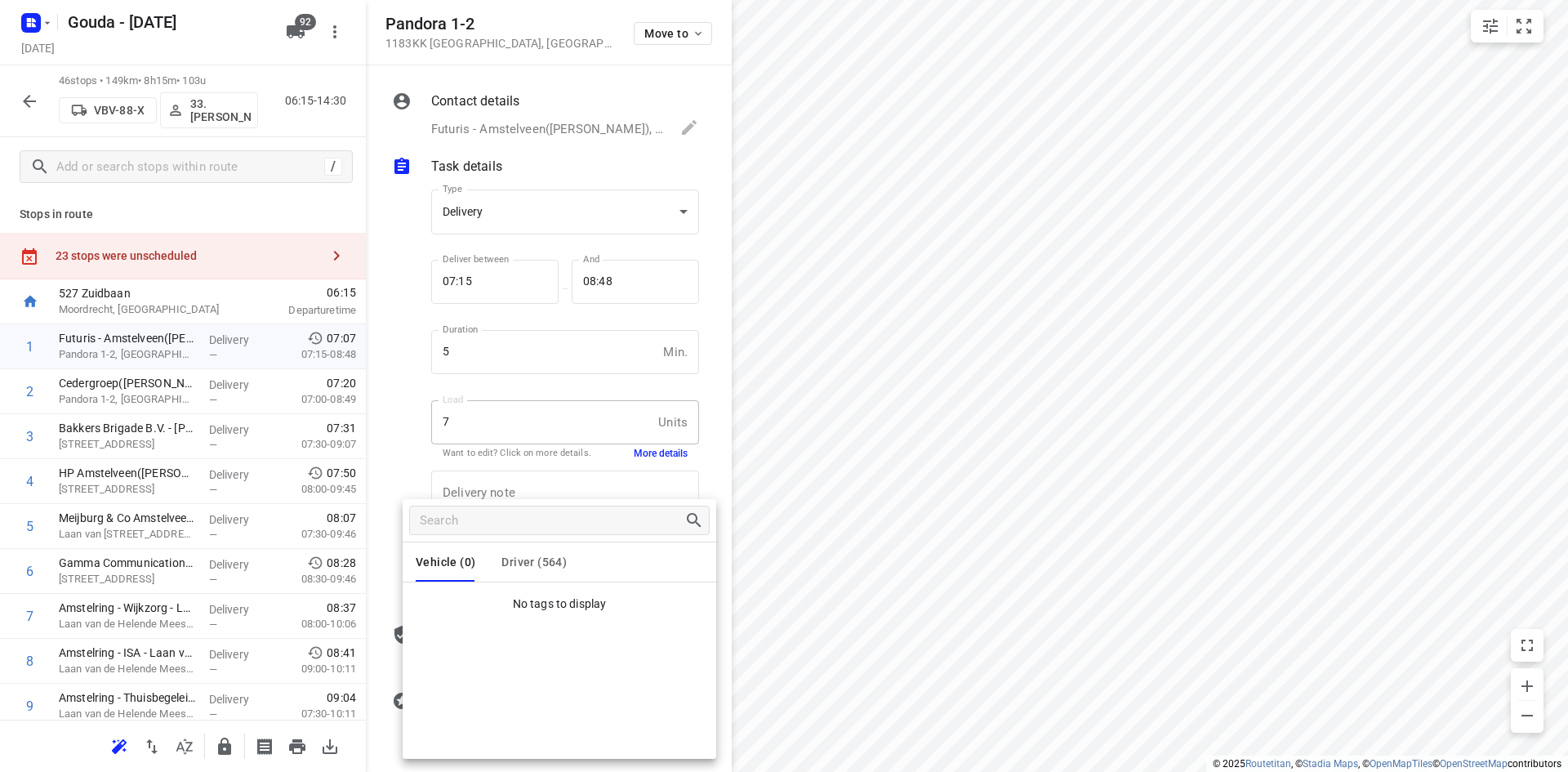
click at [548, 564] on span "Driver (564)" at bounding box center [534, 561] width 66 height 13
drag, startPoint x: 472, startPoint y: 613, endPoint x: 457, endPoint y: 610, distance: 15.3
click at [456, 610] on p "Ma58" at bounding box center [465, 605] width 34 height 20
drag, startPoint x: 500, startPoint y: 605, endPoint x: 445, endPoint y: 598, distance: 55.4
click at [445, 598] on li "Ma58" at bounding box center [559, 605] width 313 height 32
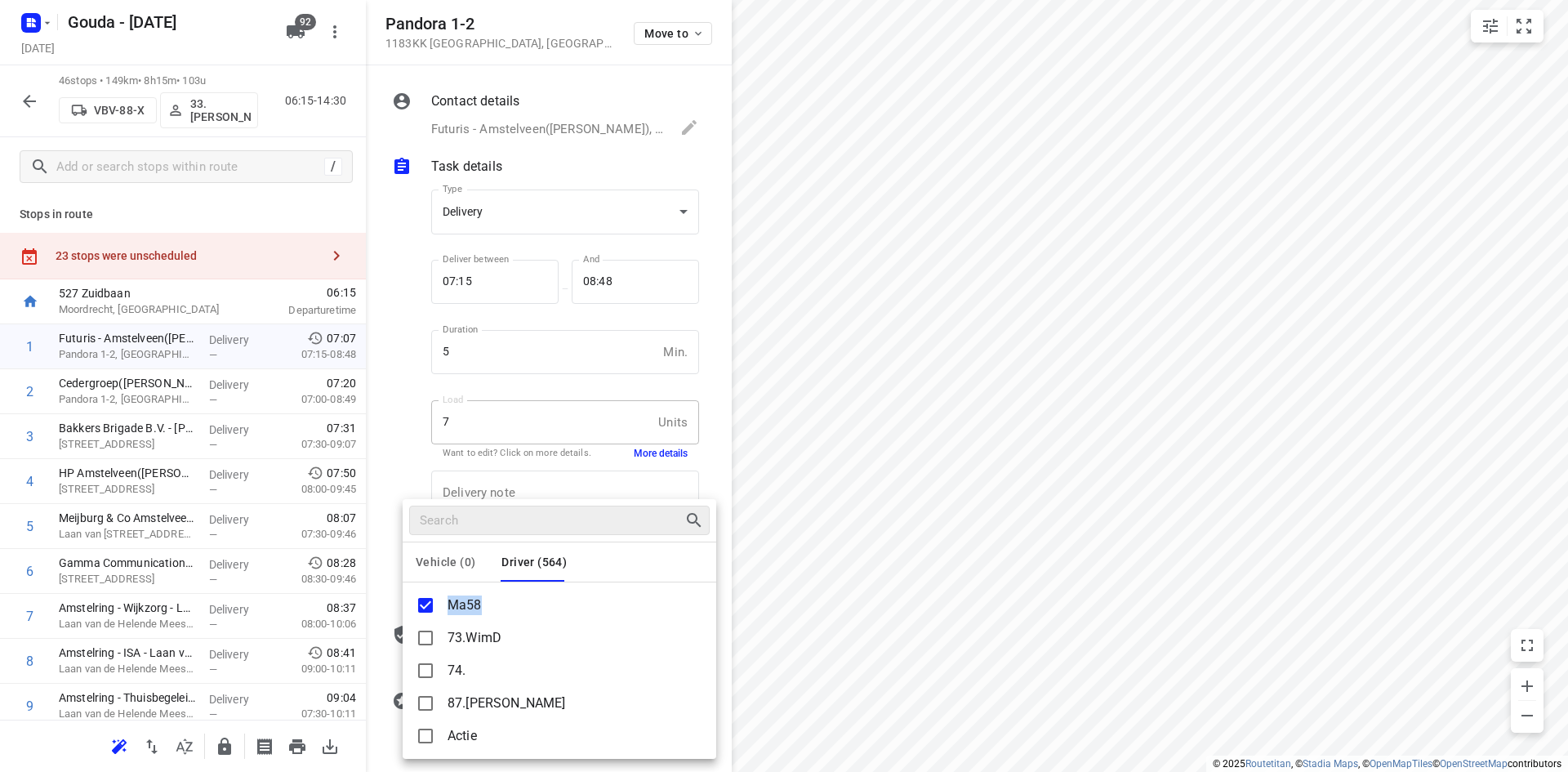
copy p "Ma58"
click at [396, 433] on div at bounding box center [784, 386] width 1568 height 772
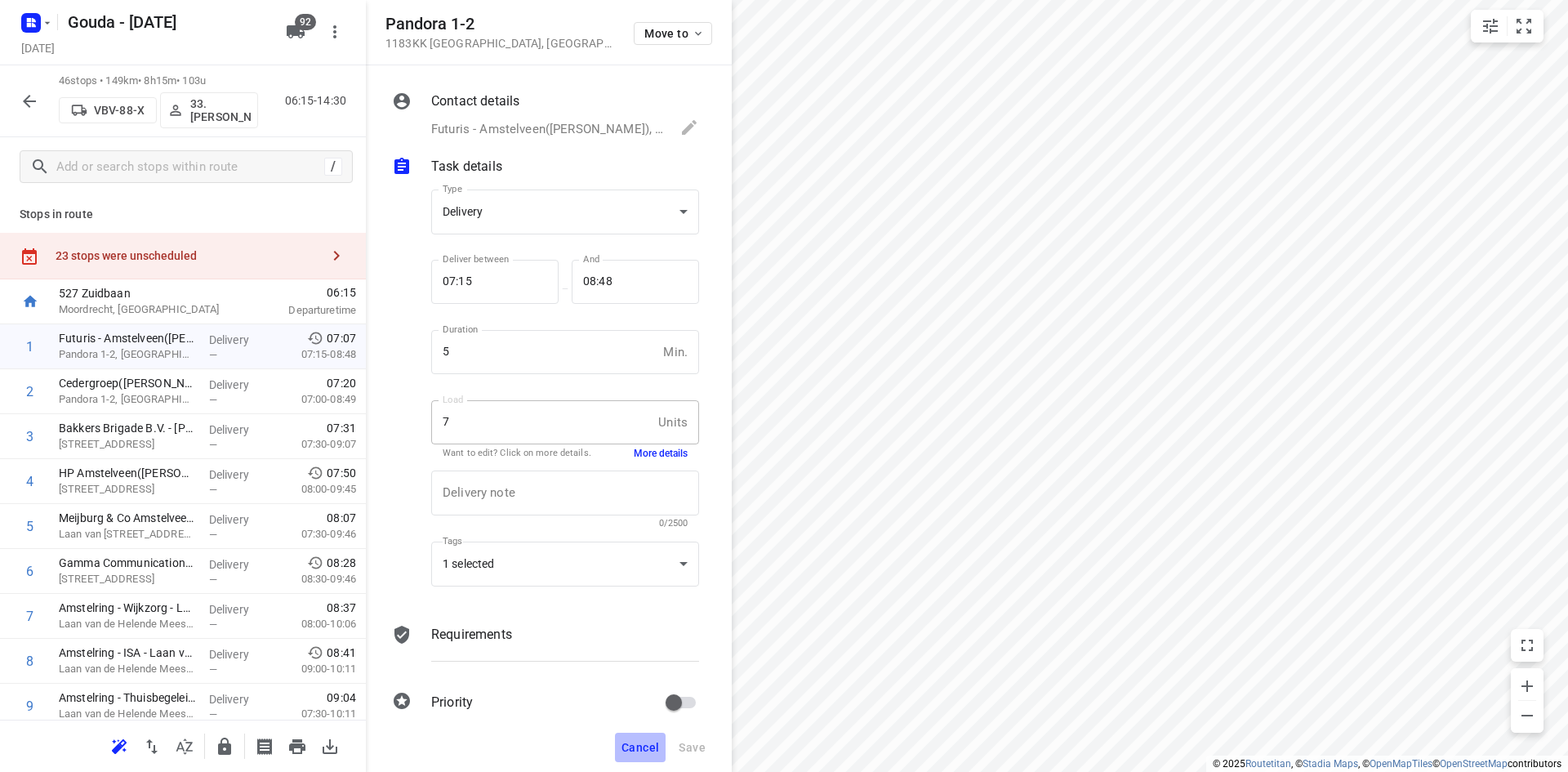
click at [656, 746] on span "Cancel" at bounding box center [641, 747] width 38 height 13
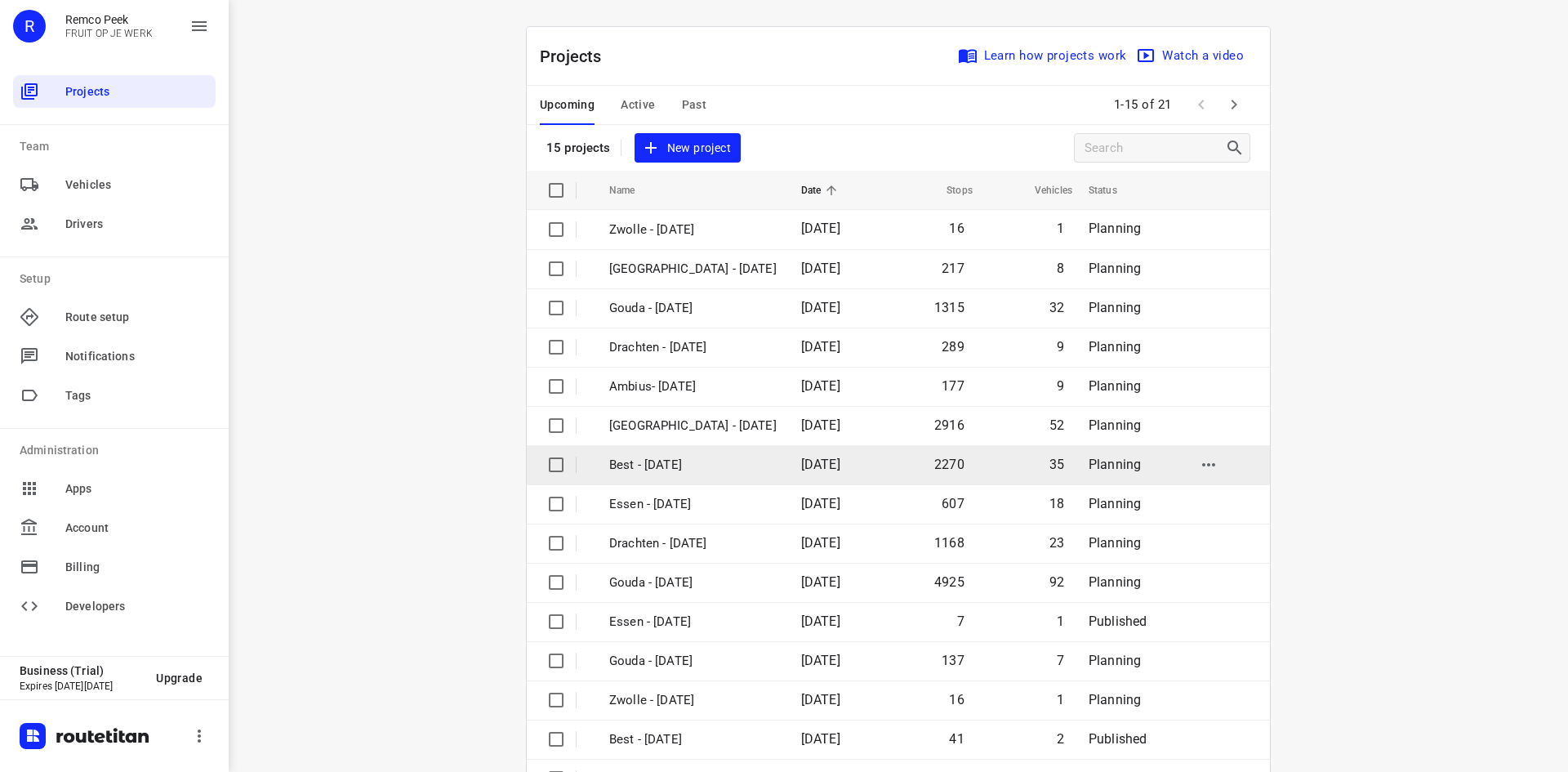
click at [690, 465] on p "Best - [DATE]" at bounding box center [693, 465] width 167 height 19
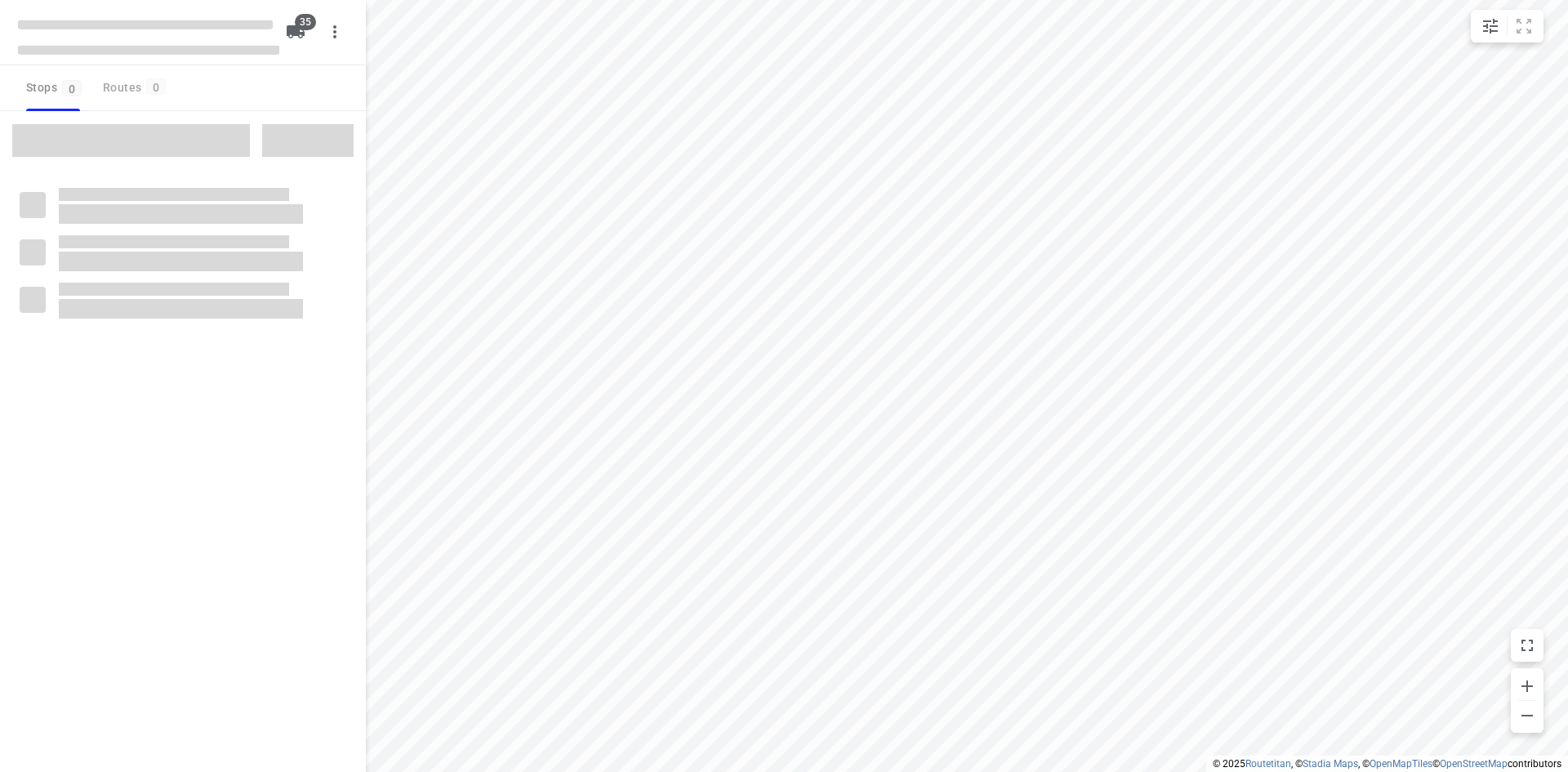
checkbox input "true"
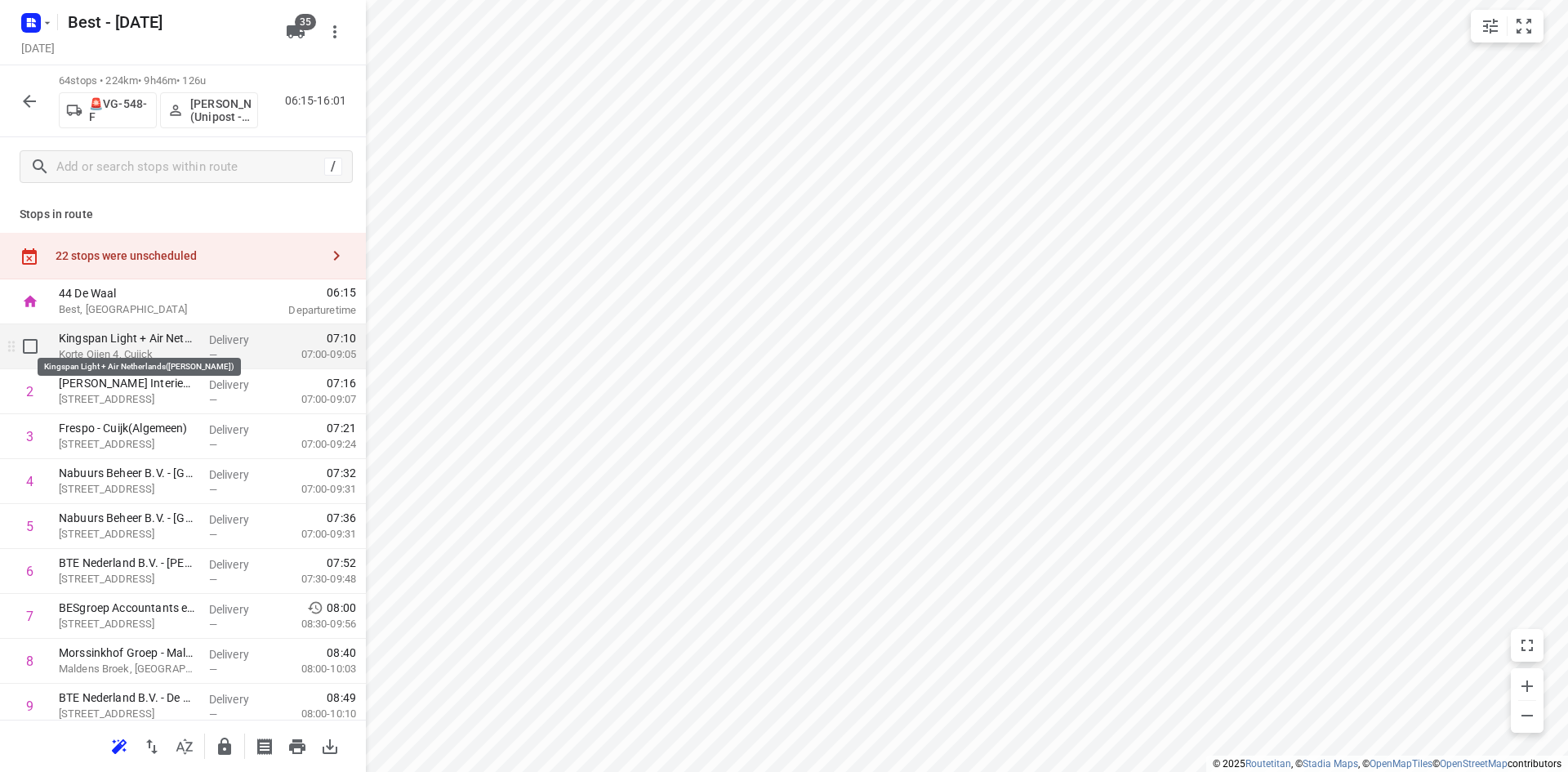
click at [161, 345] on p "Kingspan Light + Air Netherlands(Rob Roos)" at bounding box center [127, 337] width 137 height 16
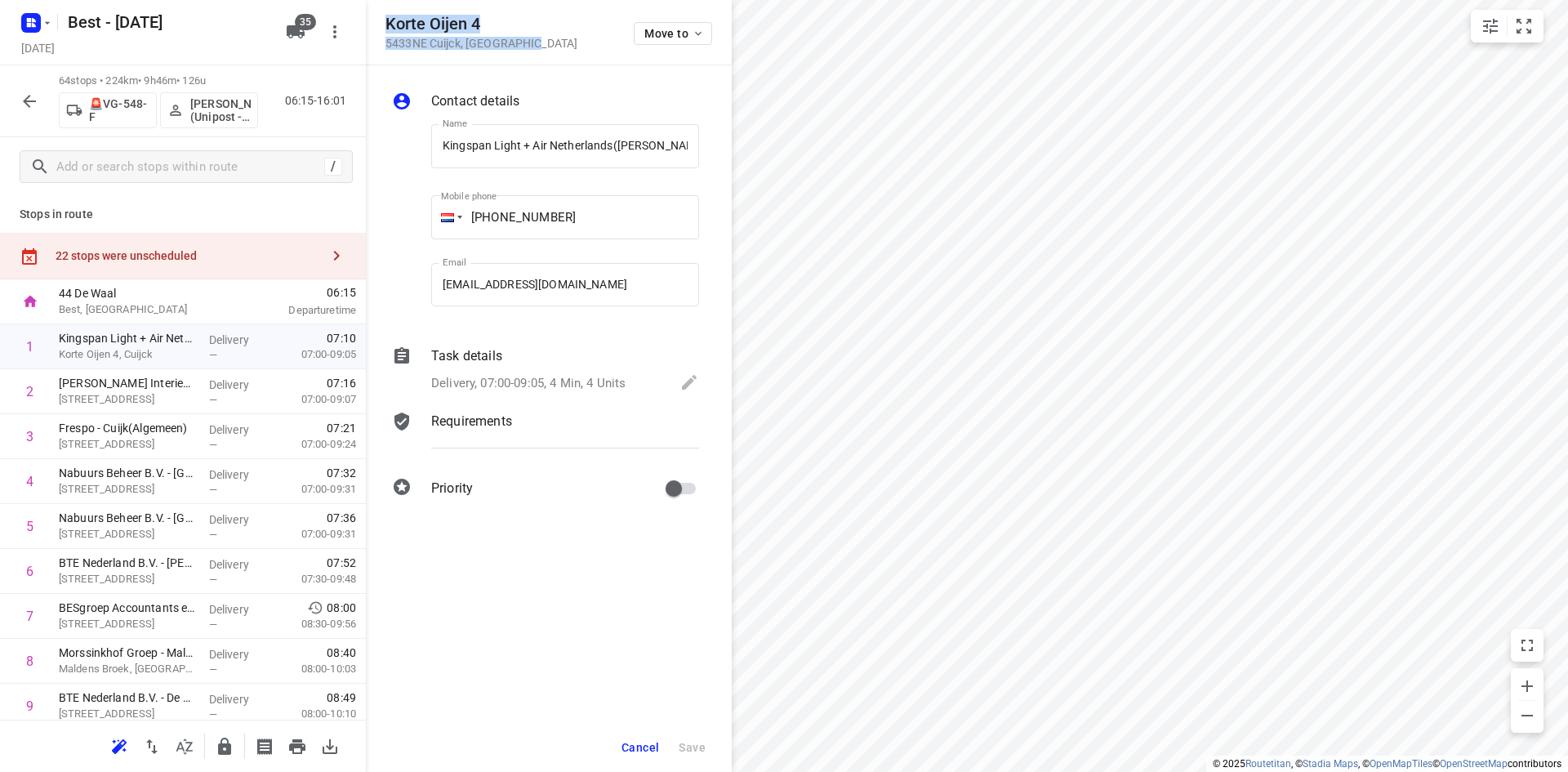
drag, startPoint x: 533, startPoint y: 51, endPoint x: 388, endPoint y: 14, distance: 149.6
click at [388, 14] on div "Korte Oijen 4 5433NE Cuijck , Netherlands Move to" at bounding box center [549, 32] width 366 height 66
copy div "Korte Oijen 4 5433NE Cuijck , Netherlands"
click at [636, 742] on span "Cancel" at bounding box center [641, 747] width 38 height 13
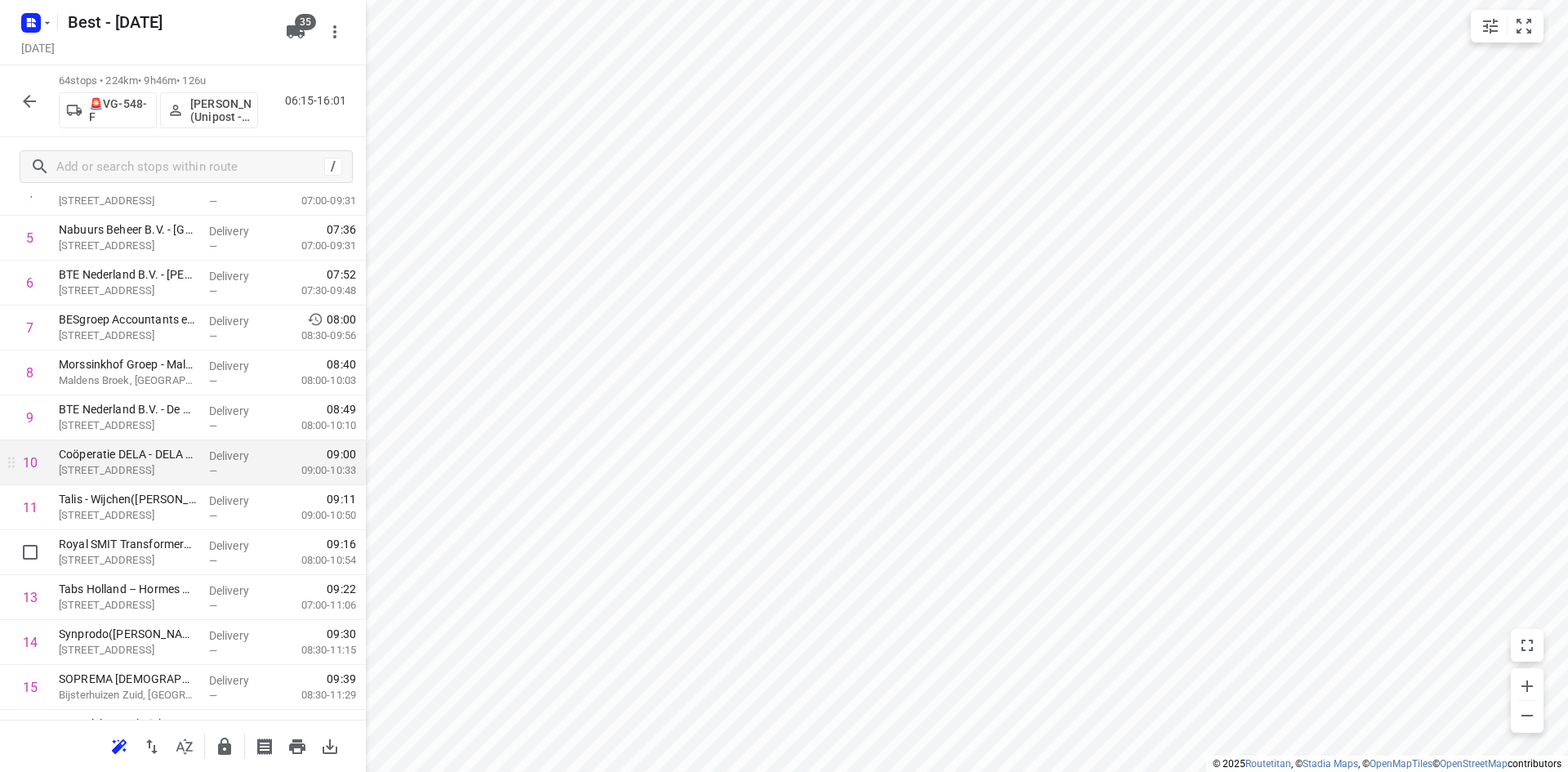
scroll to position [408, 0]
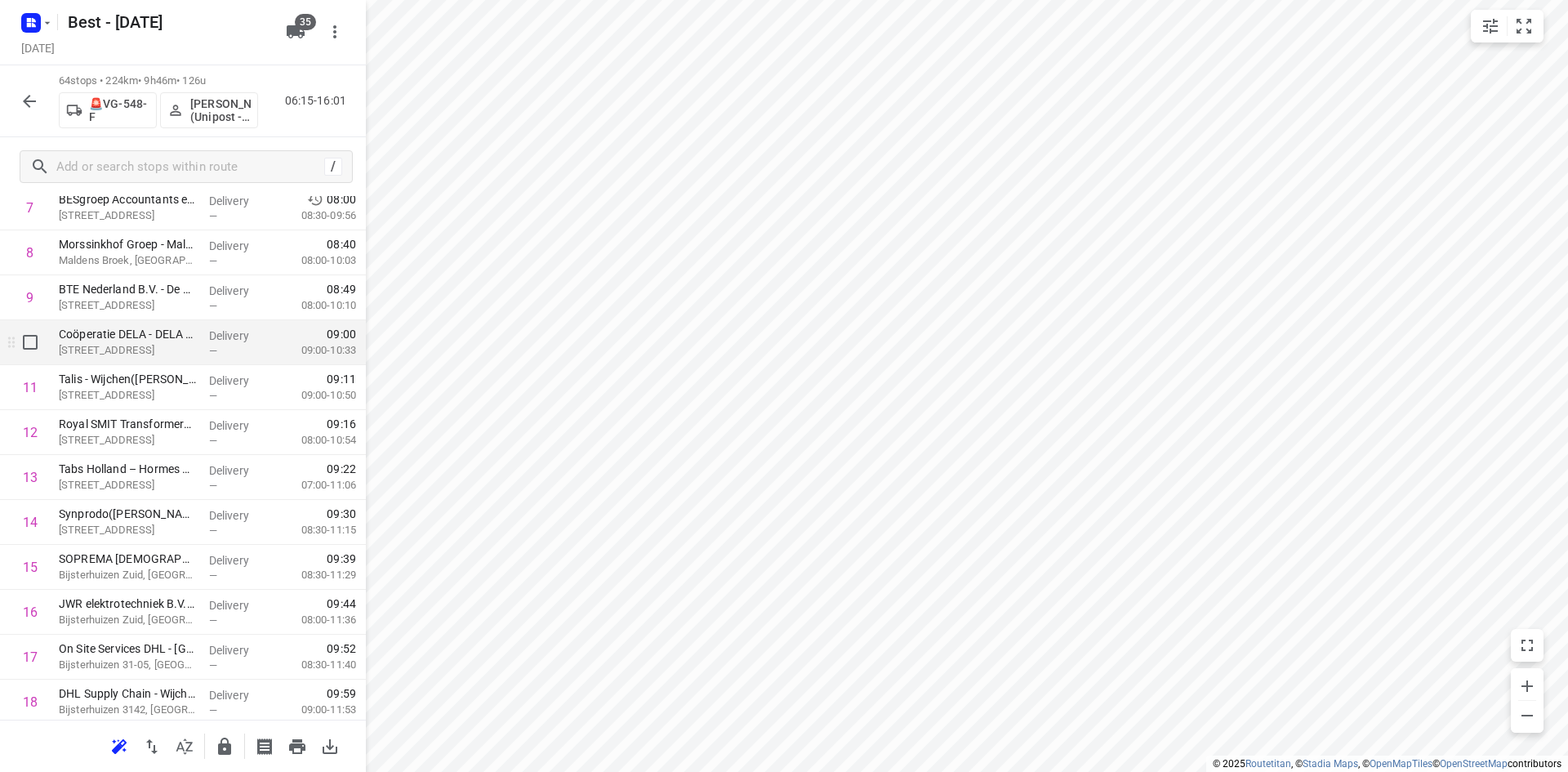
click at [215, 354] on div "—" at bounding box center [239, 351] width 61 height 12
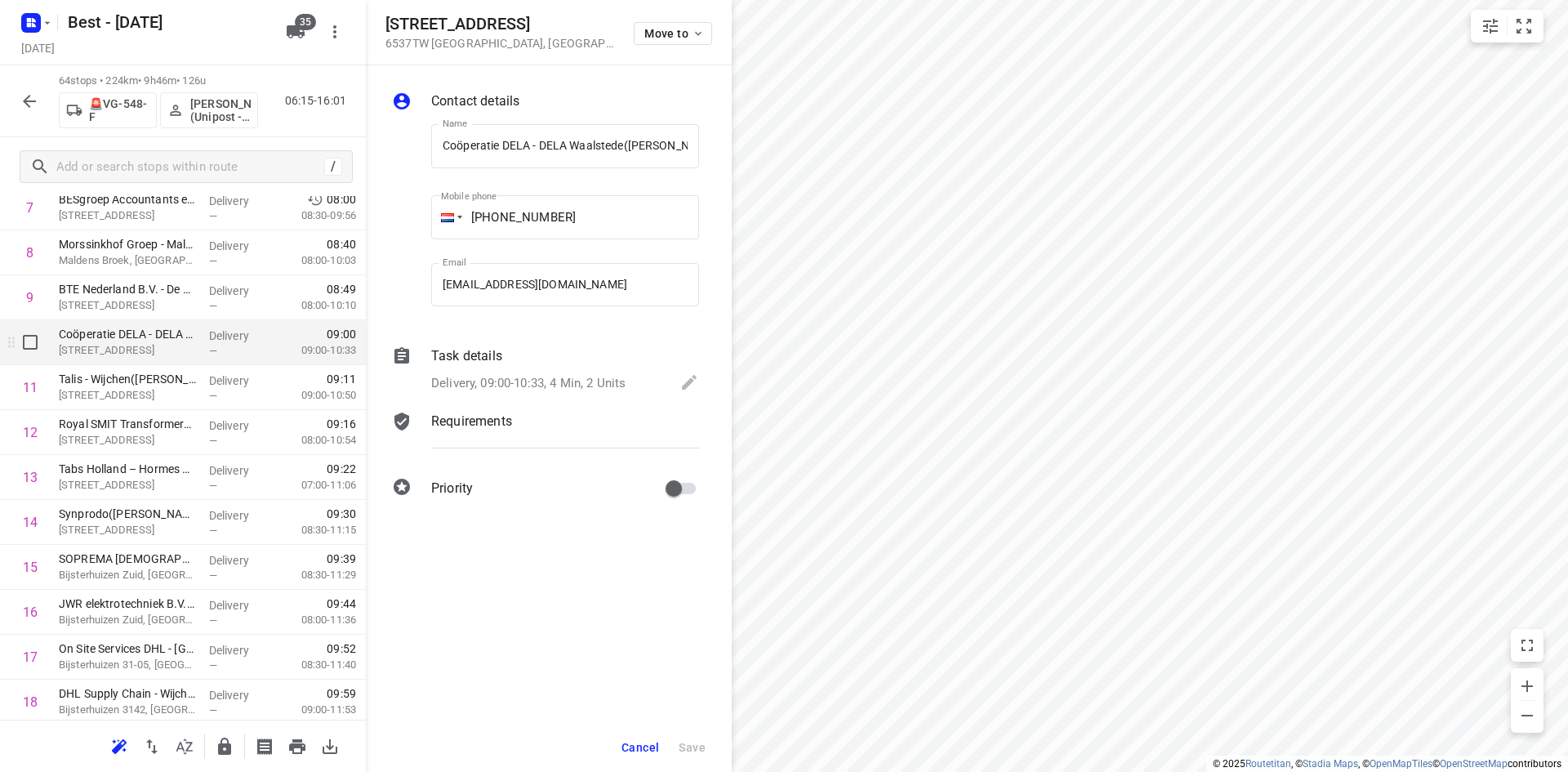
scroll to position [0, 37]
click at [529, 372] on div "Delivery, 09:00-10:33, 4 Min, 2 Units" at bounding box center [565, 383] width 268 height 23
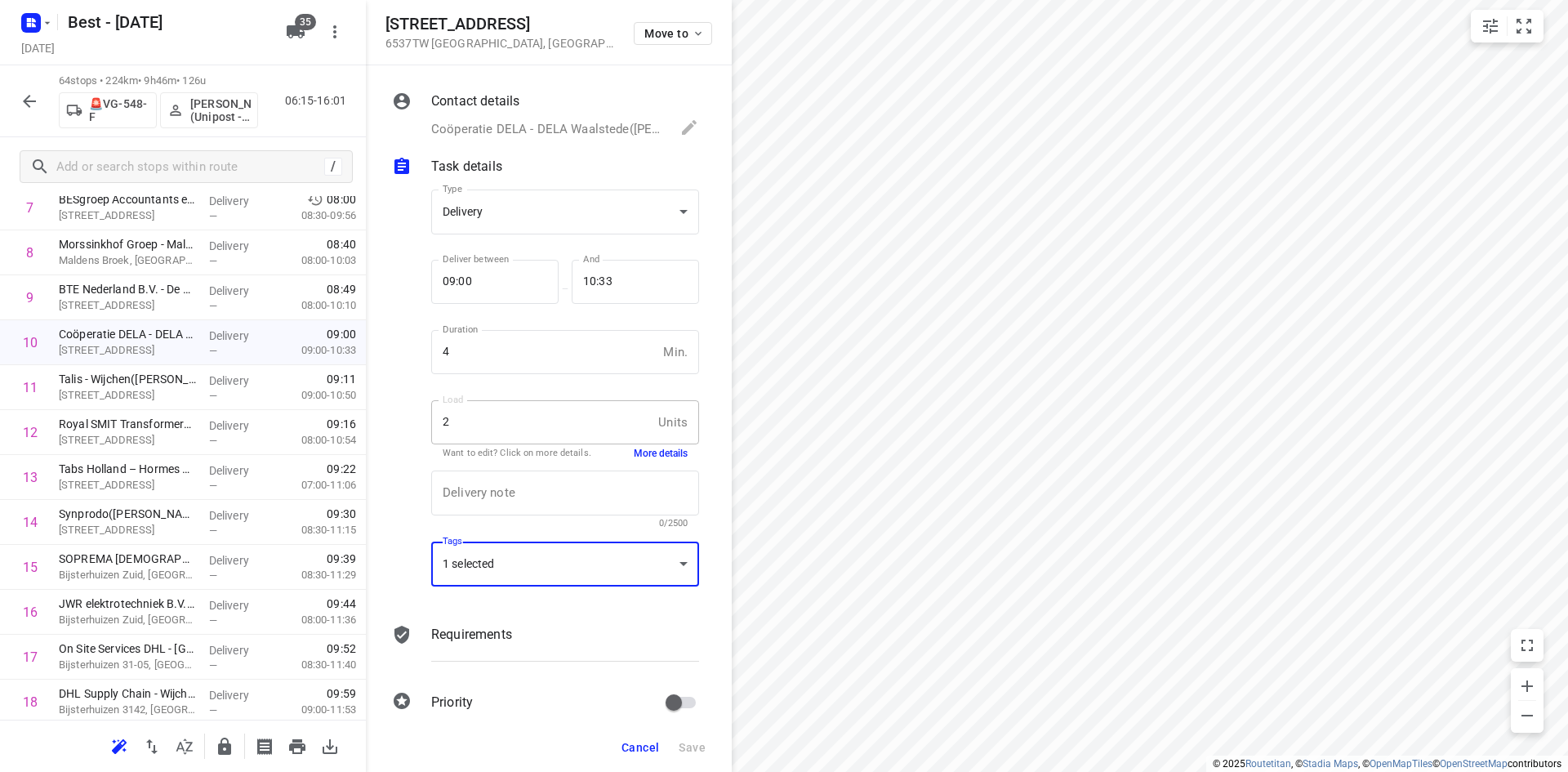
click at [564, 570] on div "1 selected" at bounding box center [565, 564] width 268 height 45
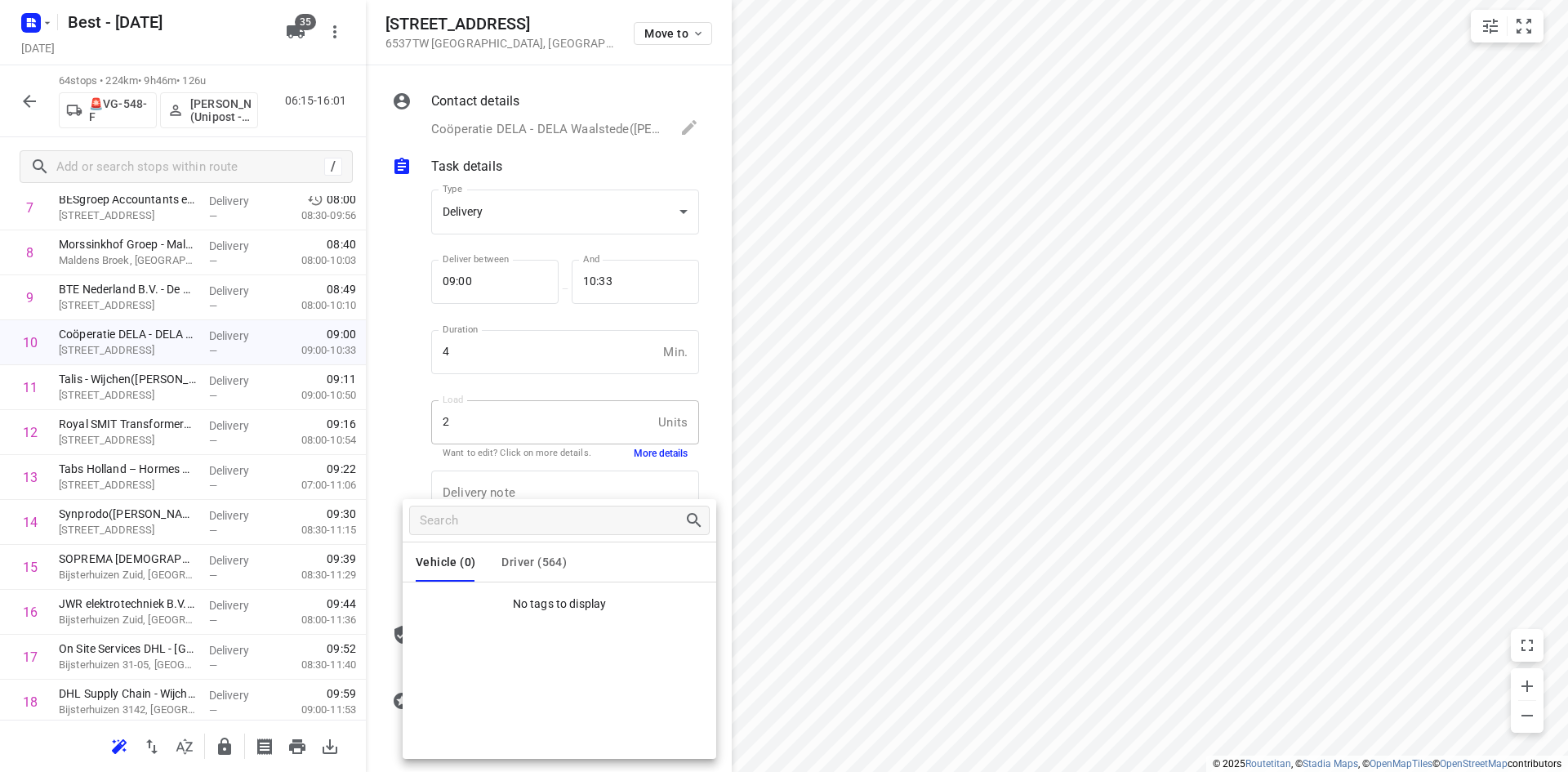
click at [553, 536] on div at bounding box center [559, 520] width 313 height 43
click at [547, 559] on span "Driver (564)" at bounding box center [534, 561] width 66 height 13
drag, startPoint x: 500, startPoint y: 602, endPoint x: 443, endPoint y: 610, distance: 57.6
click at [443, 610] on li "B9.Bilal" at bounding box center [559, 605] width 313 height 32
copy p "B9.Bilal"
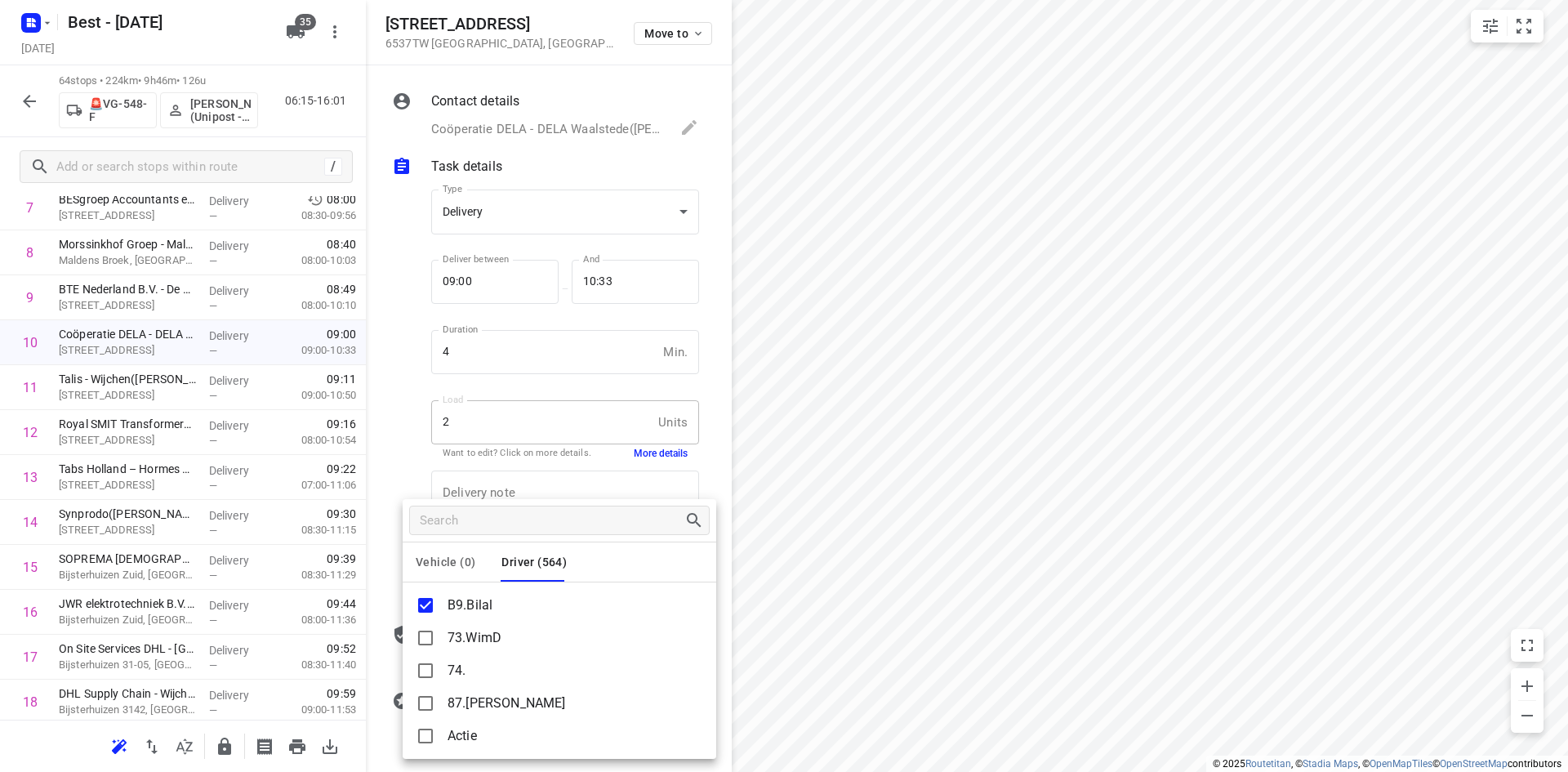
click at [444, 468] on div at bounding box center [784, 386] width 1568 height 772
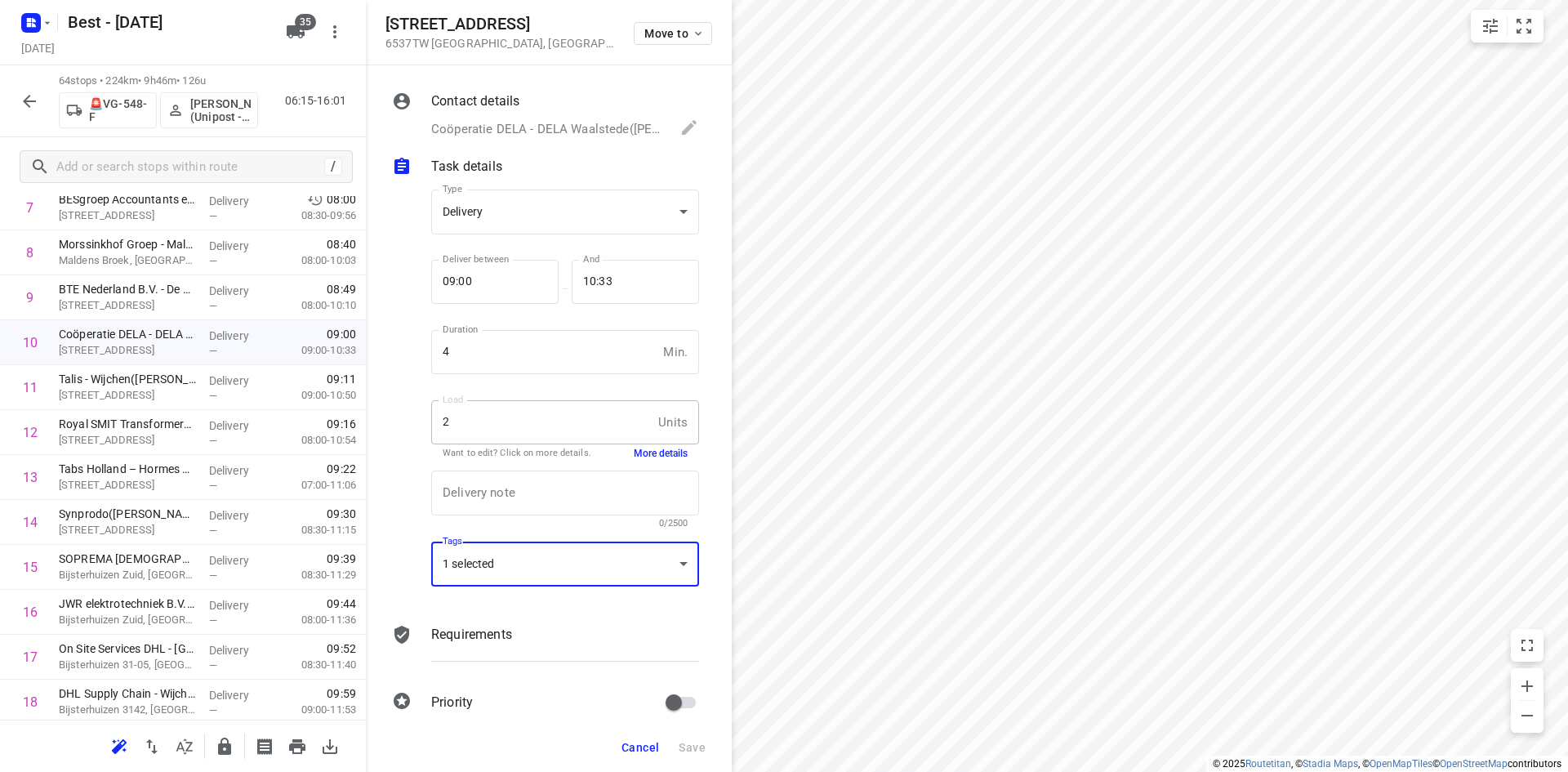
click at [428, 449] on div "Vehicle (0) Driver (564) B9.Bilal 73.WimD 74. 87.Pierre Actie Ambius 1 Ambius 2…" at bounding box center [784, 386] width 1568 height 772
click at [636, 746] on span "Cancel" at bounding box center [641, 747] width 38 height 13
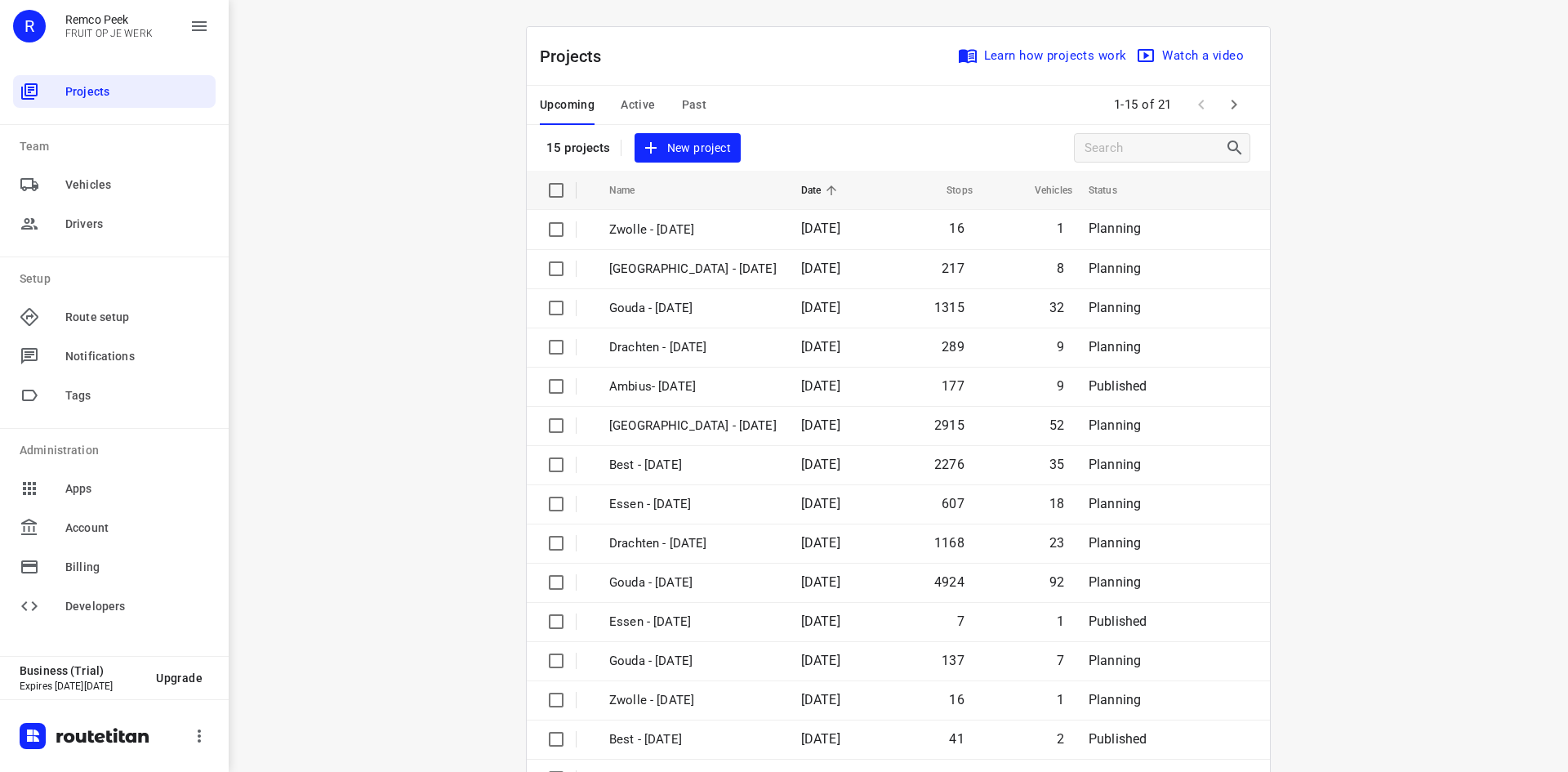
click at [635, 100] on span "Active" at bounding box center [638, 105] width 34 height 20
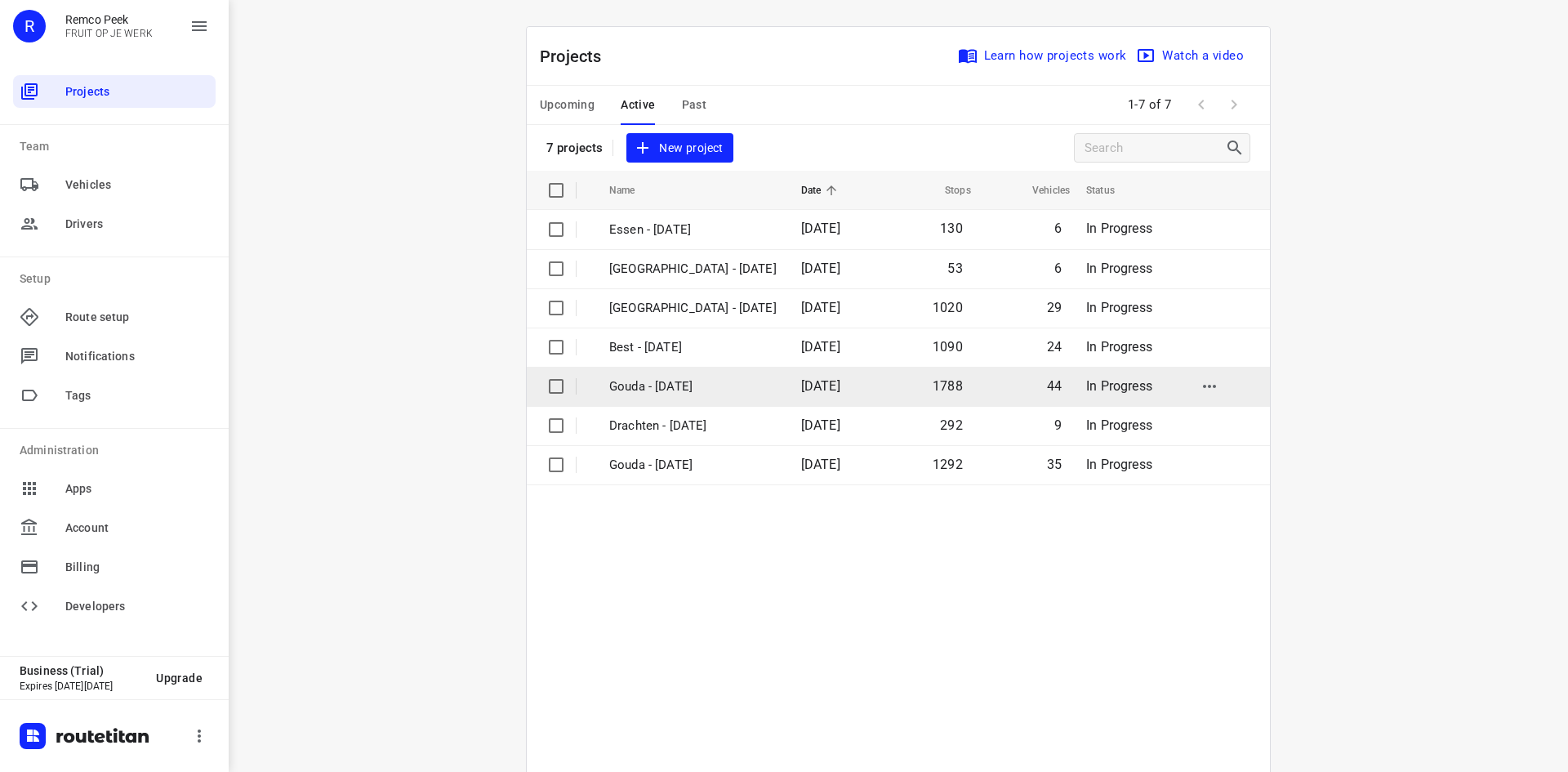
click at [721, 384] on p "Gouda - [DATE]" at bounding box center [693, 387] width 167 height 19
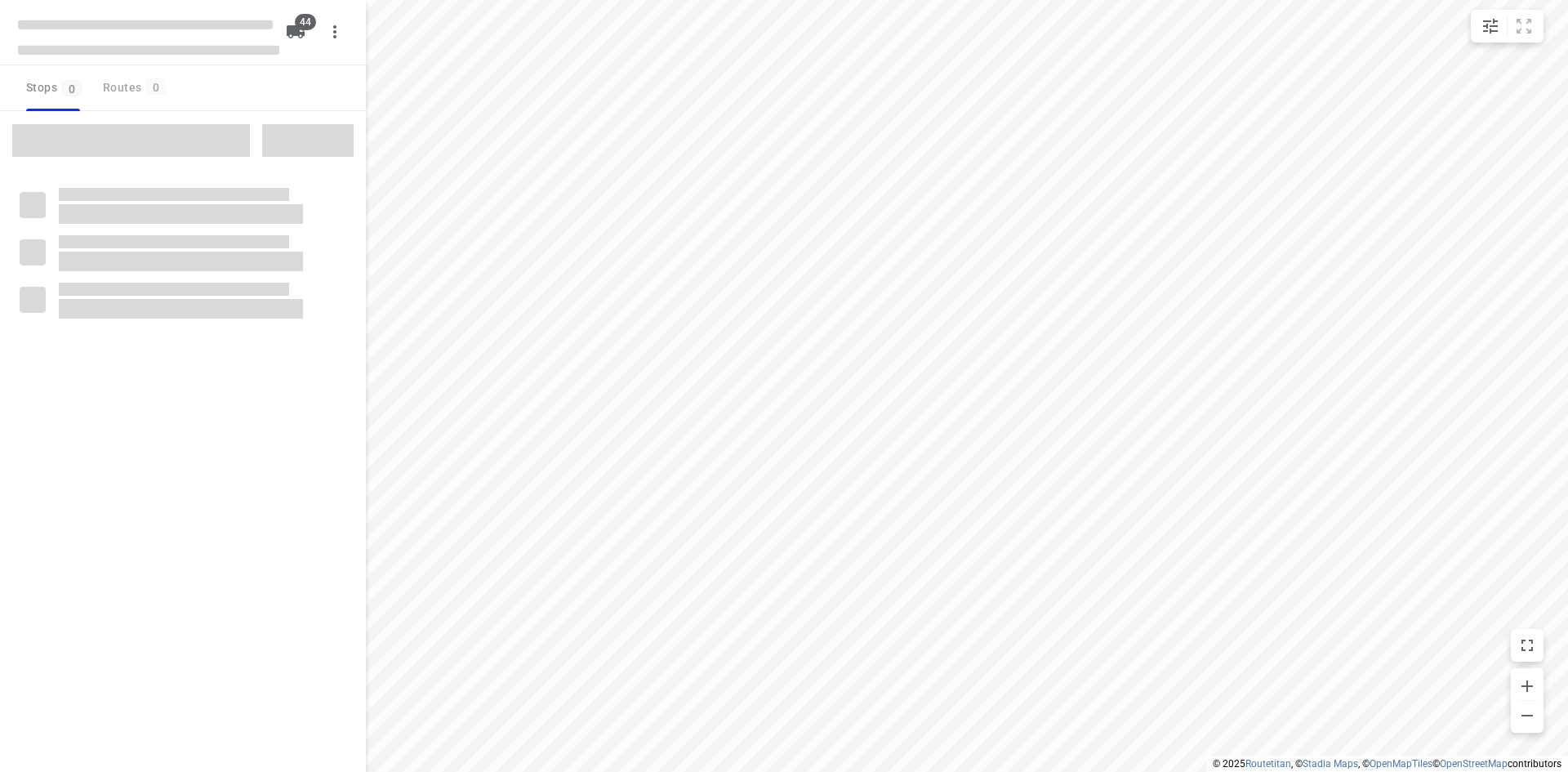
type input "distance"
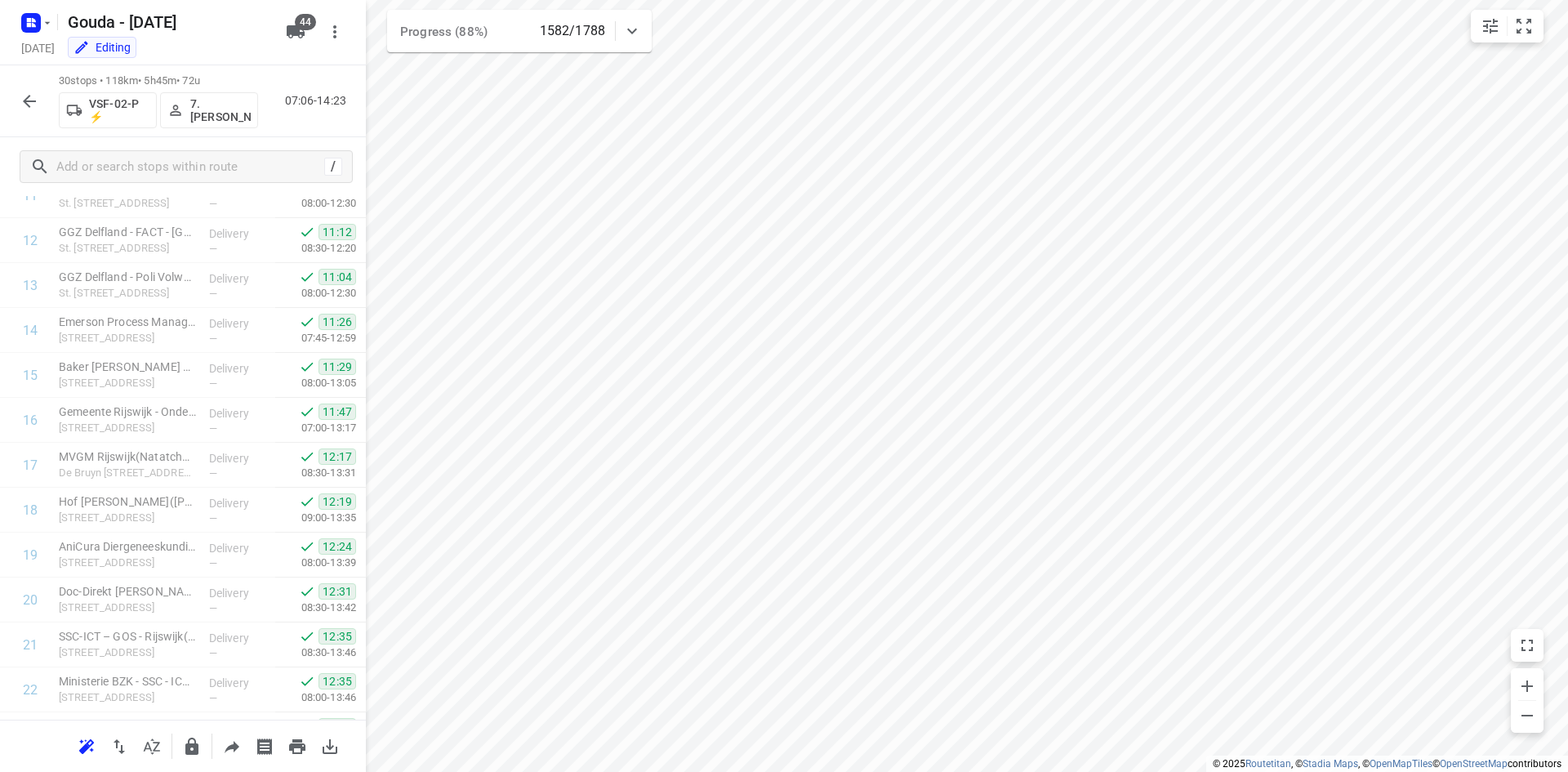
scroll to position [950, 0]
click at [28, 106] on icon "button" at bounding box center [29, 101] width 20 height 20
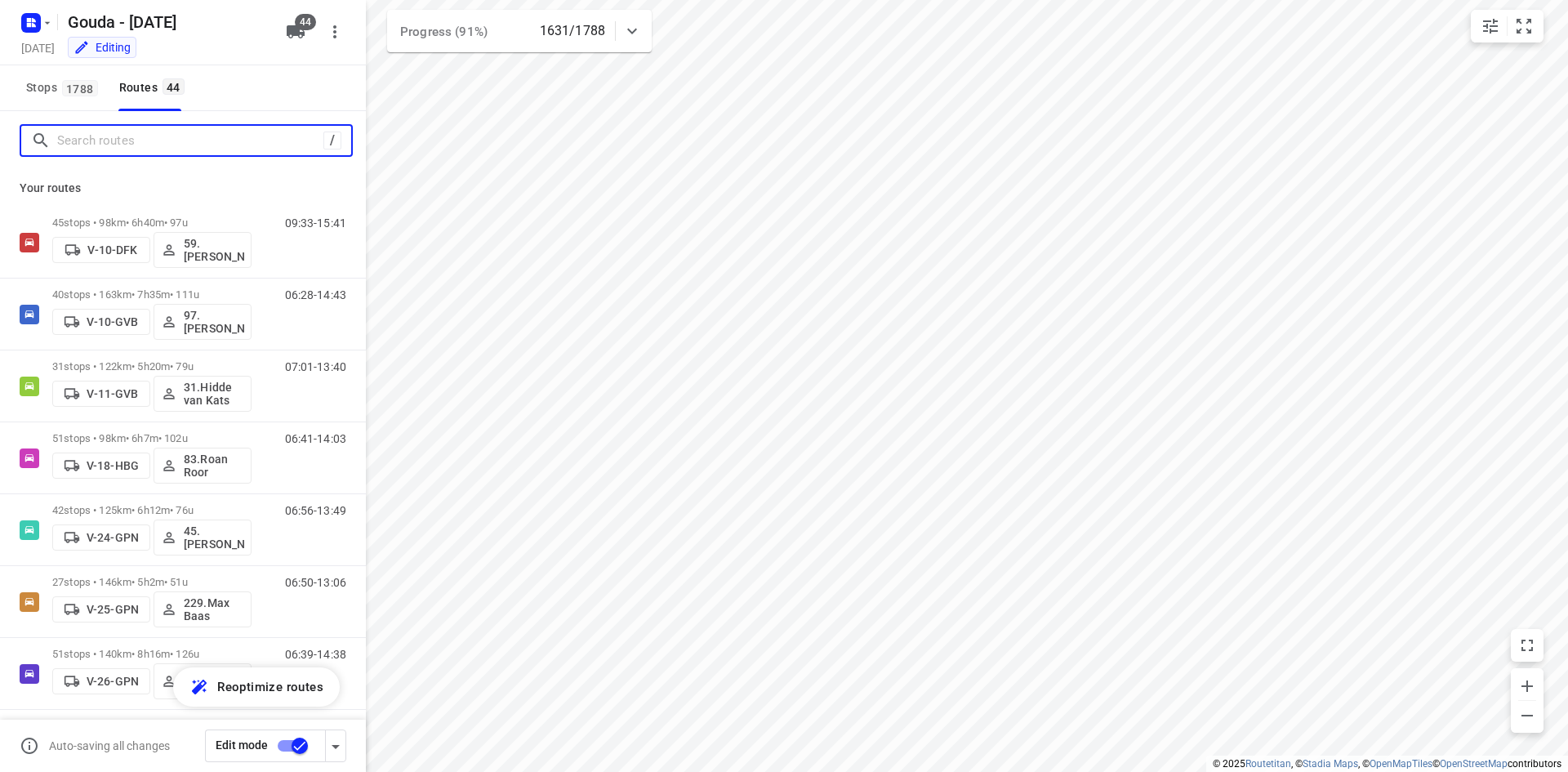
click at [155, 141] on input "Search routes" at bounding box center [190, 141] width 266 height 26
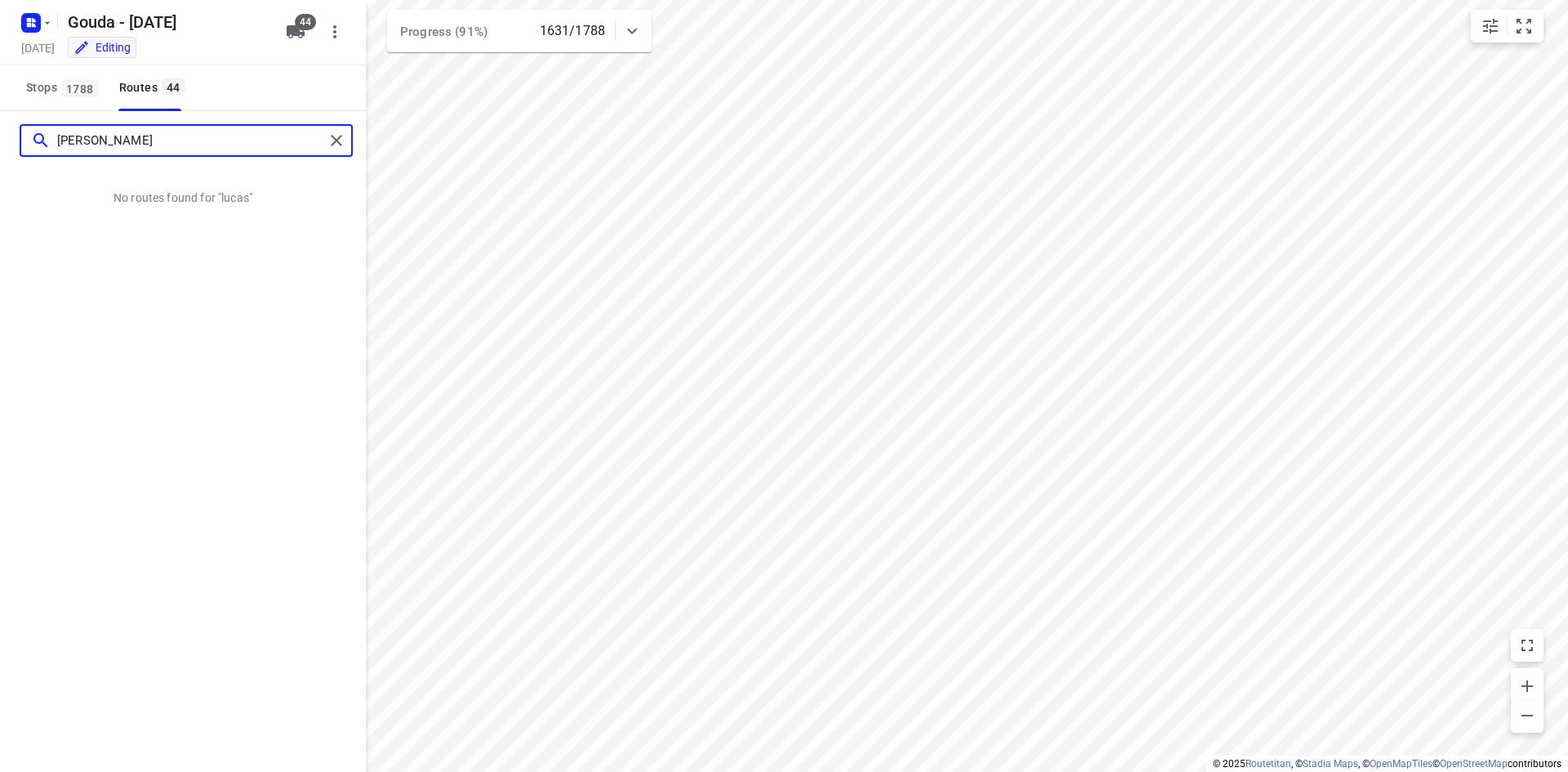
type input "lucas"
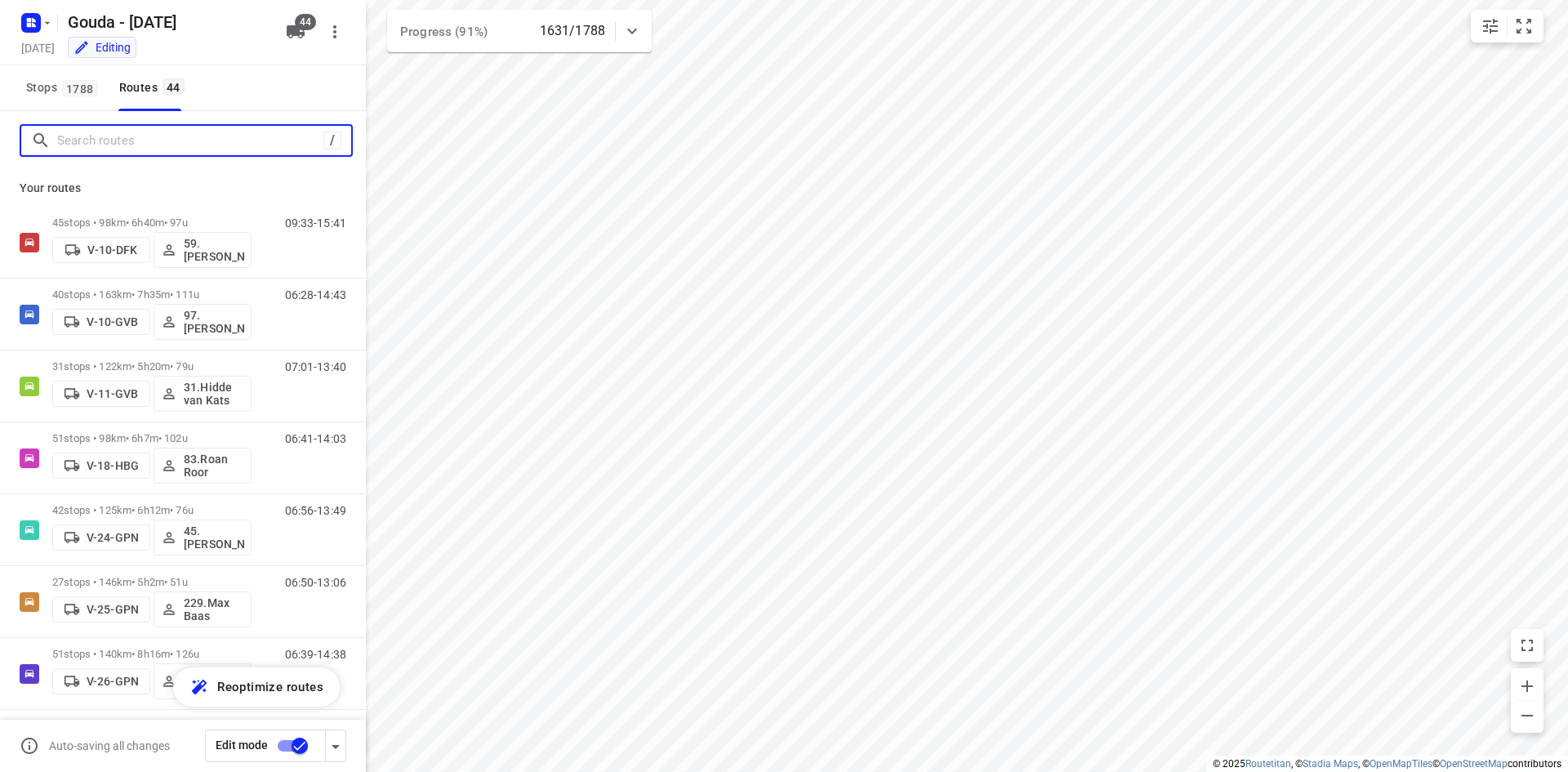
click at [212, 142] on input "Search routes" at bounding box center [190, 141] width 266 height 26
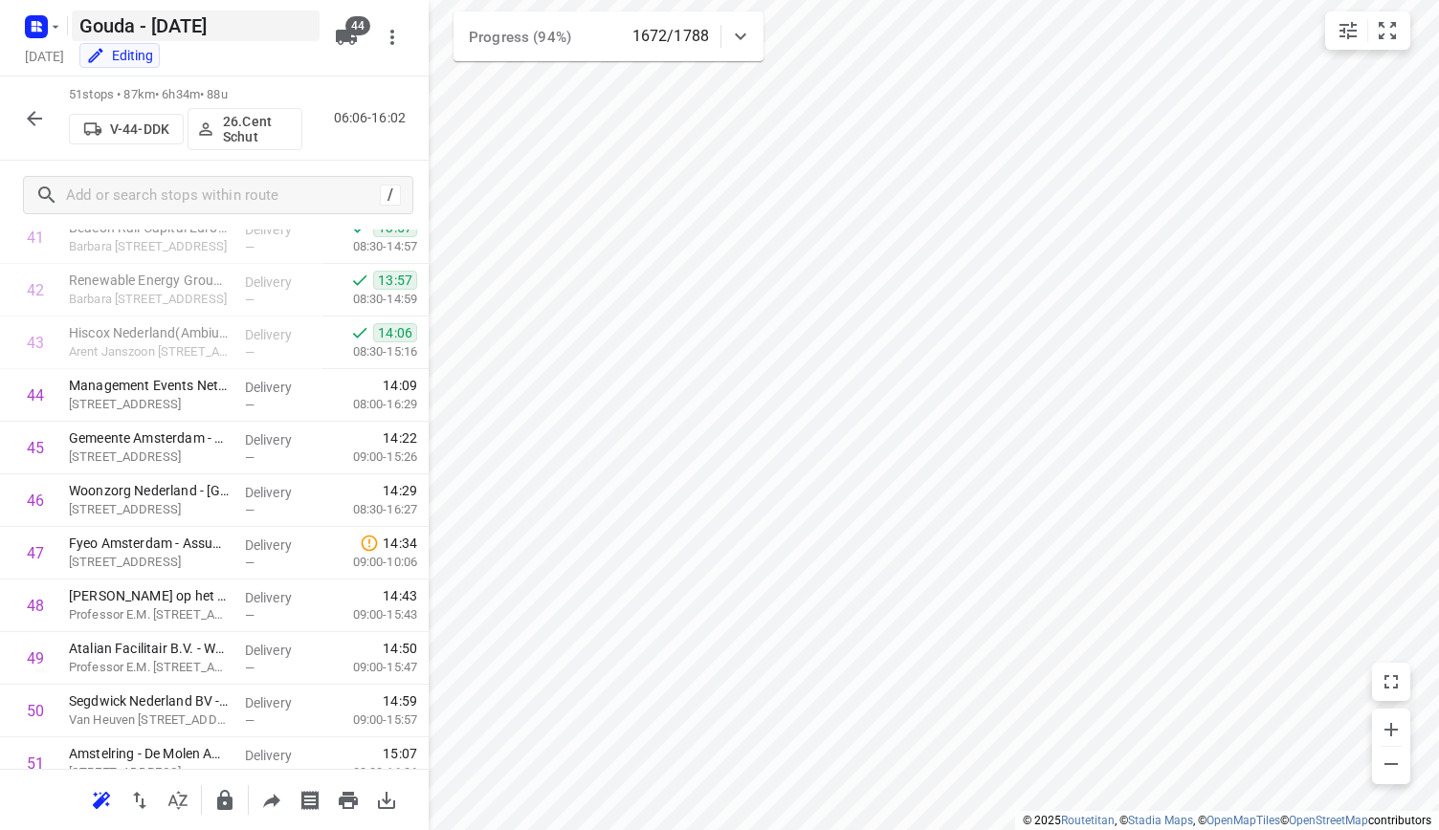
scroll to position [2217, 0]
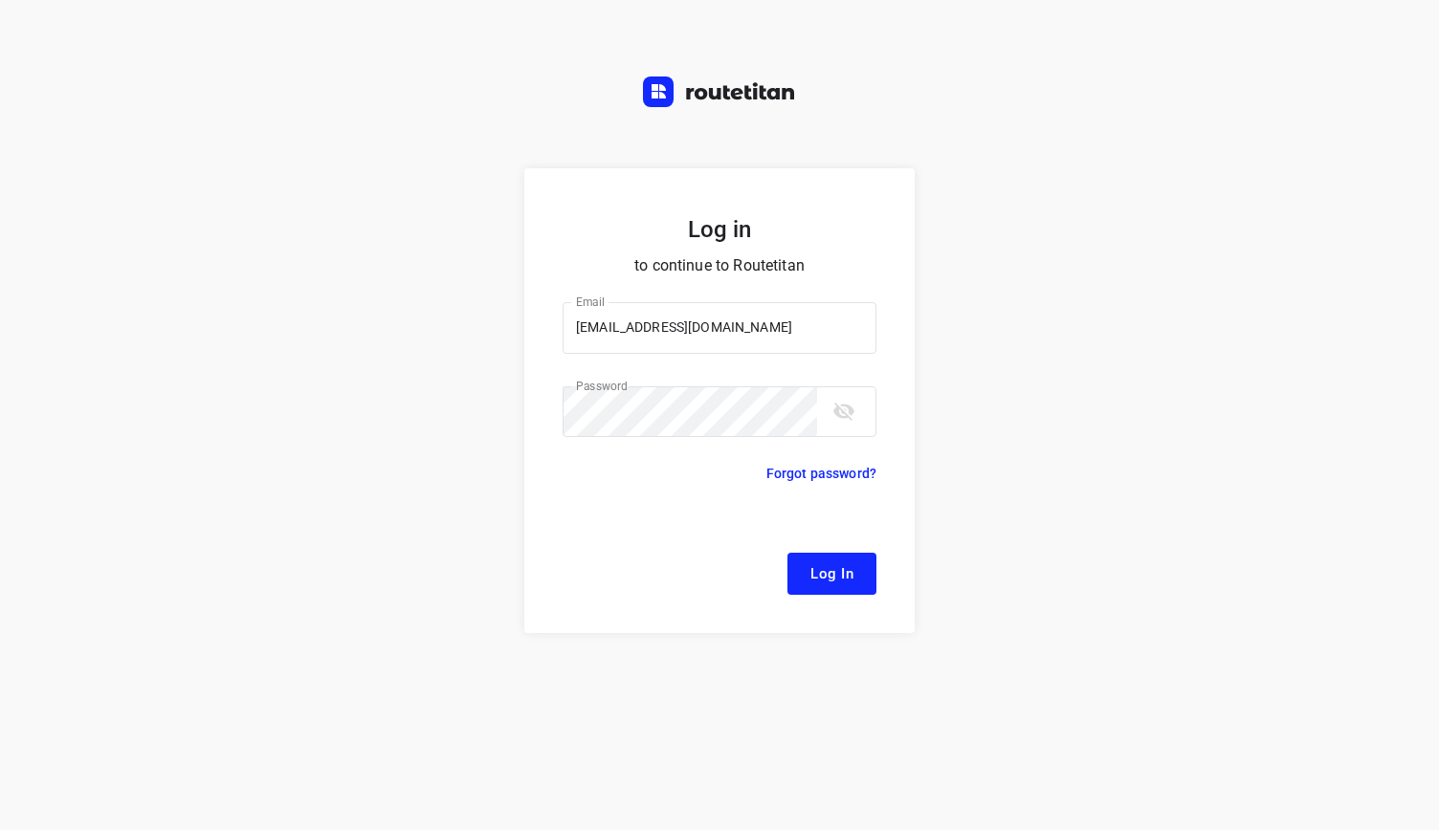
click at [830, 563] on span "Log In" at bounding box center [831, 573] width 43 height 25
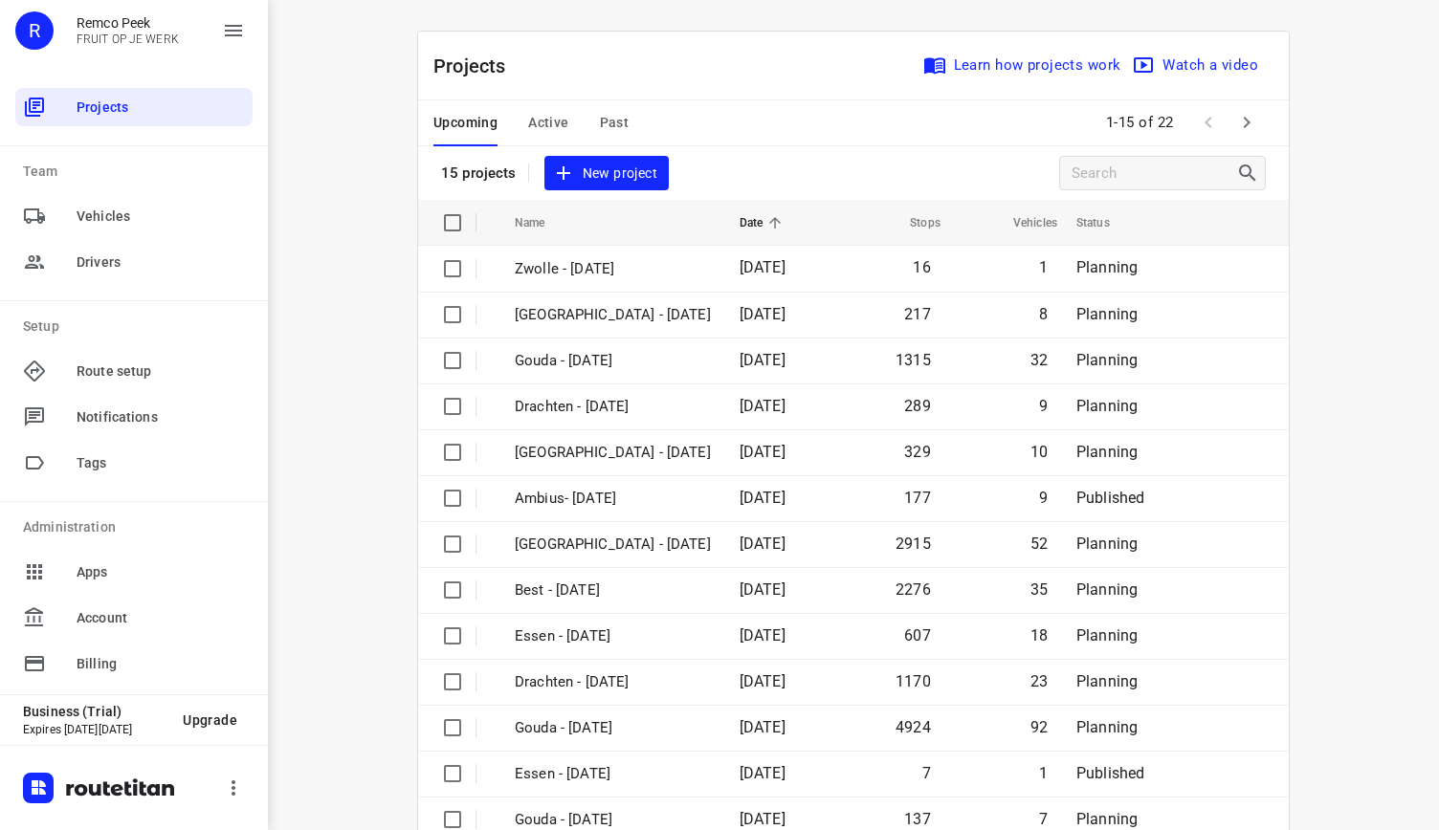
click at [541, 112] on span "Active" at bounding box center [548, 123] width 40 height 24
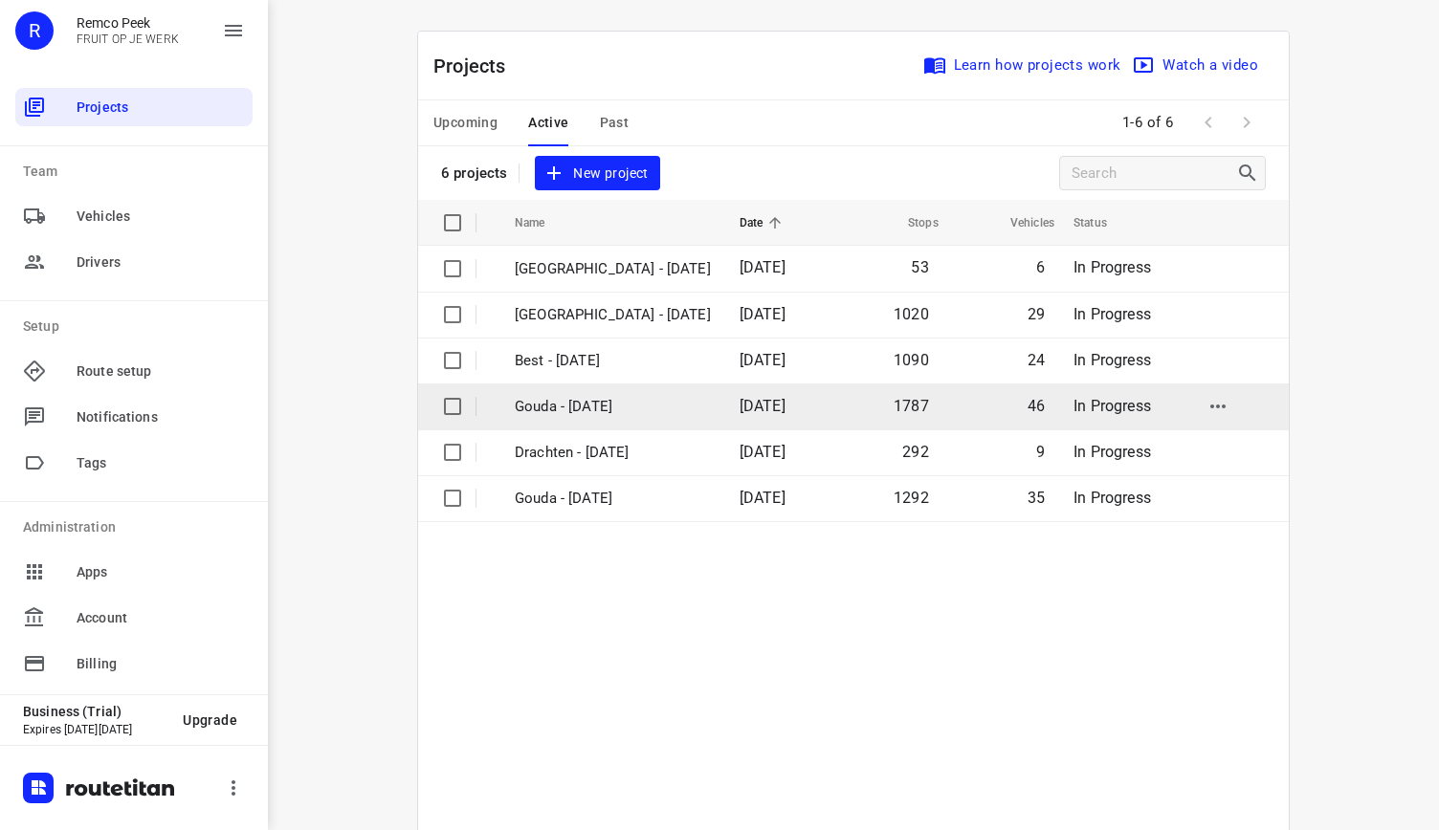
click at [587, 413] on p "Gouda - [DATE]" at bounding box center [613, 407] width 196 height 22
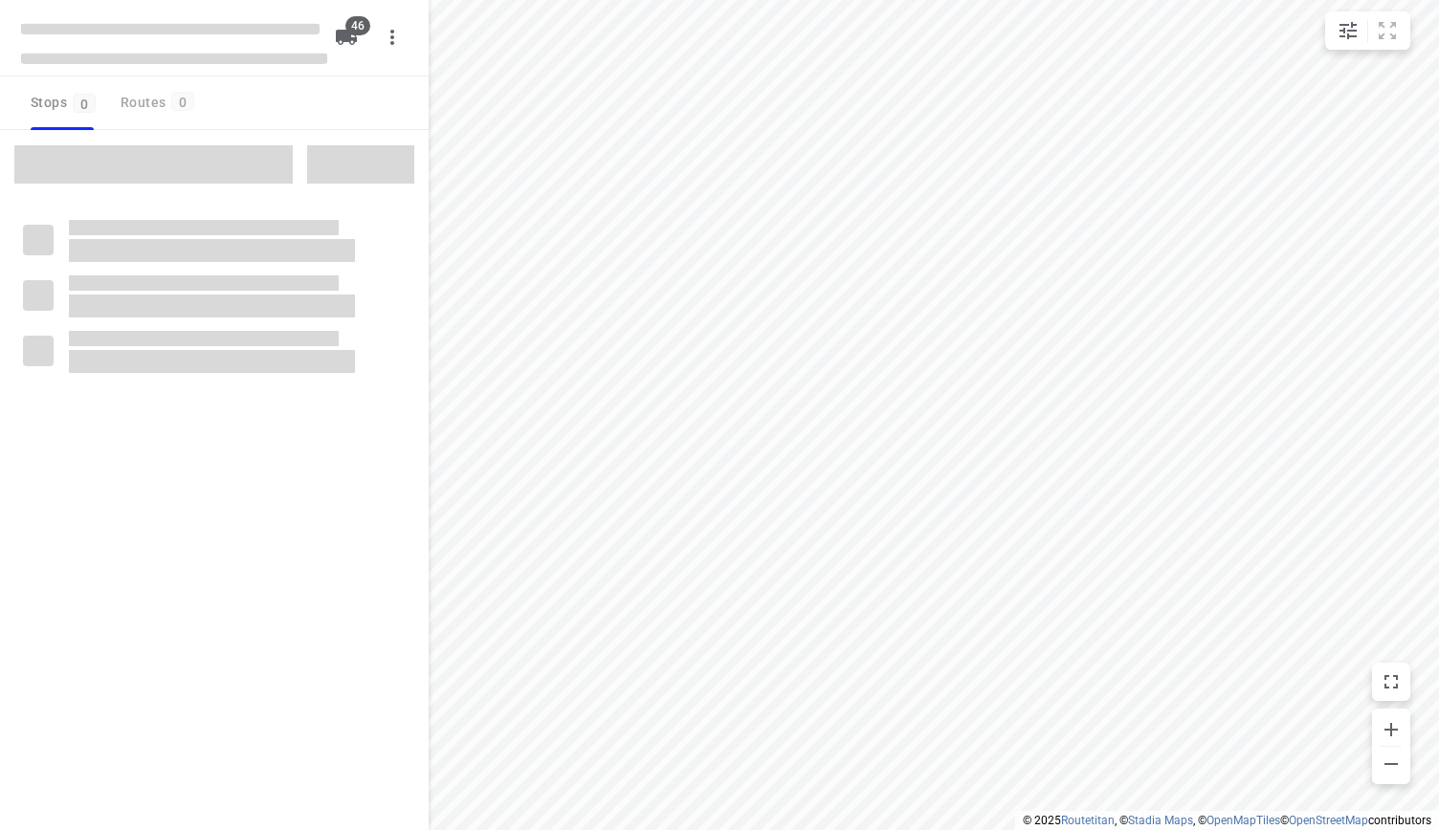
type input "distance"
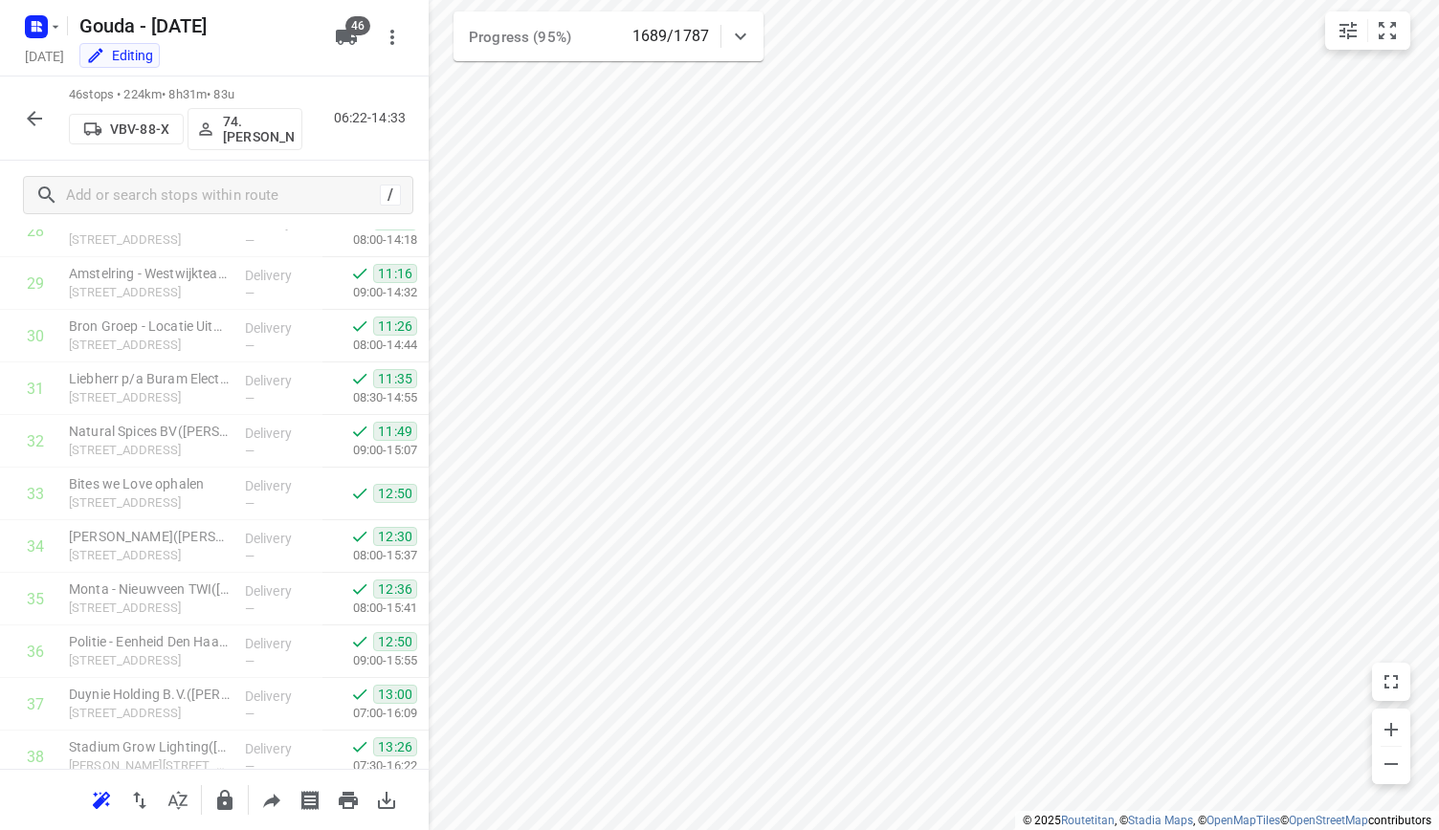
scroll to position [2029, 0]
